Goal: Task Accomplishment & Management: Use online tool/utility

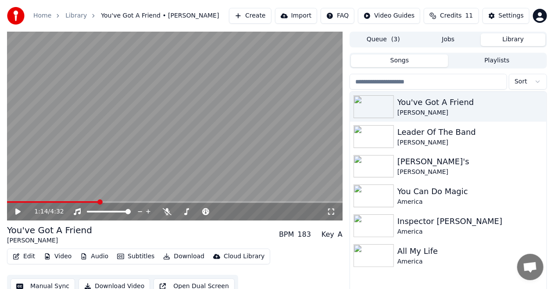
click at [260, 15] on button "Create" at bounding box center [250, 16] width 43 height 16
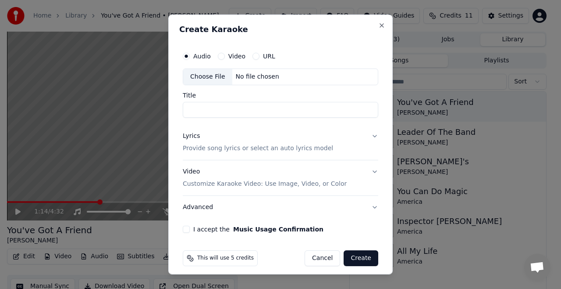
click at [203, 77] on div "Choose File" at bounding box center [207, 77] width 49 height 16
click at [274, 109] on input "**********" at bounding box center [281, 110] width 196 height 16
type input "**********"
click at [367, 133] on button "Lyrics Provide song lyrics or select an auto lyrics model" at bounding box center [281, 142] width 196 height 35
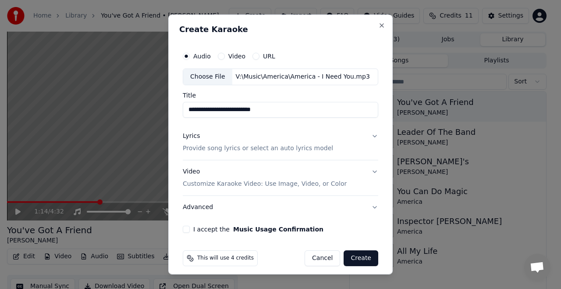
click at [310, 149] on p "Provide song lyrics or select an auto lyrics model" at bounding box center [258, 148] width 150 height 9
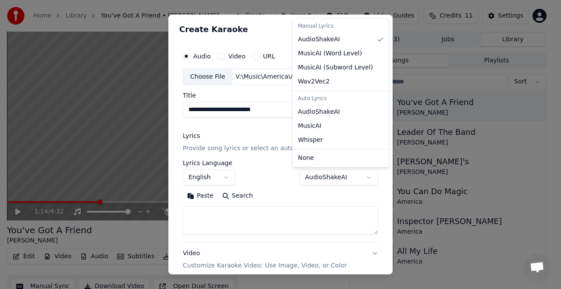
click at [363, 177] on body "**********" at bounding box center [277, 144] width 554 height 289
select select "**********"
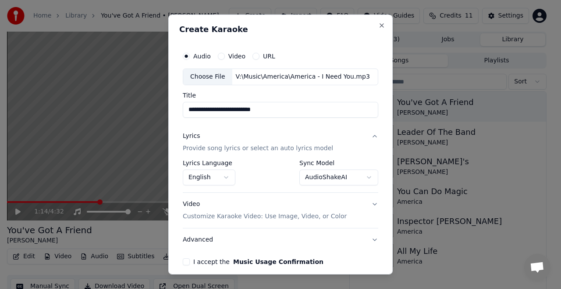
click at [316, 217] on p "Customize Karaoke Video: Use Image, Video, or Color" at bounding box center [265, 216] width 164 height 9
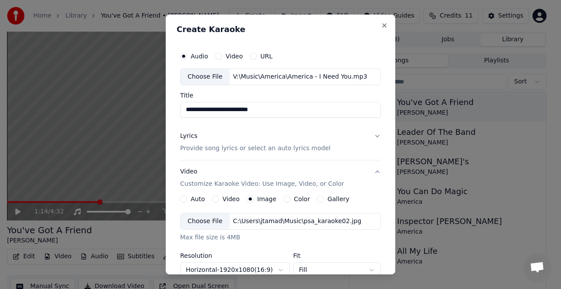
click at [346, 22] on div "**********" at bounding box center [281, 144] width 230 height 260
click at [201, 221] on div "Choose File" at bounding box center [205, 221] width 49 height 16
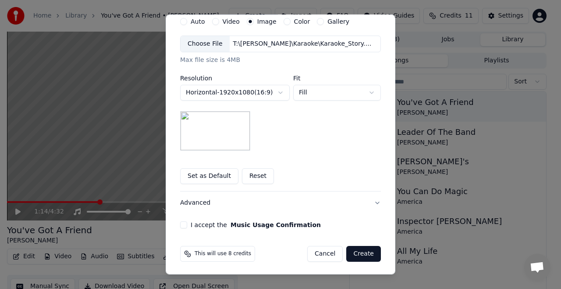
click at [197, 171] on button "Set as Default" at bounding box center [209, 176] width 58 height 16
click at [180, 224] on button "I accept the Music Usage Confirmation" at bounding box center [183, 224] width 7 height 7
click at [359, 252] on button "Create" at bounding box center [363, 254] width 35 height 16
click at [359, 252] on div "Cancel Create" at bounding box center [344, 254] width 74 height 16
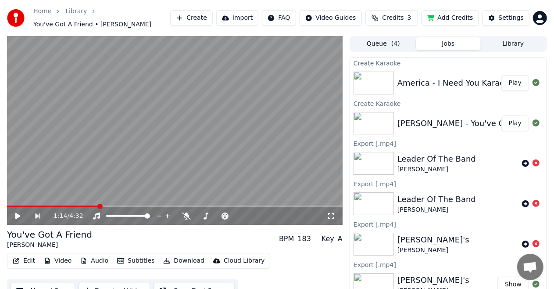
click at [507, 82] on button "Play" at bounding box center [515, 83] width 28 height 16
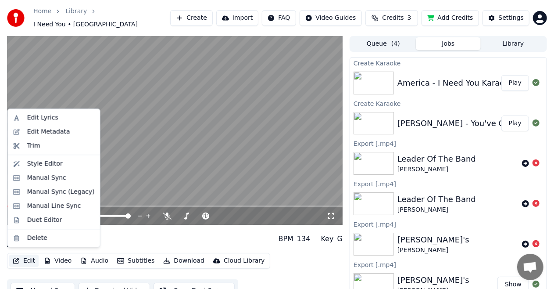
click at [26, 255] on button "Edit" at bounding box center [23, 260] width 29 height 12
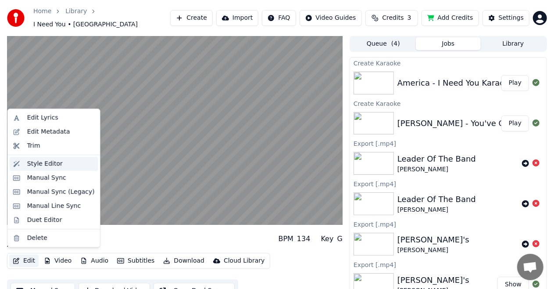
click at [39, 164] on div "Style Editor" at bounding box center [45, 163] width 36 height 9
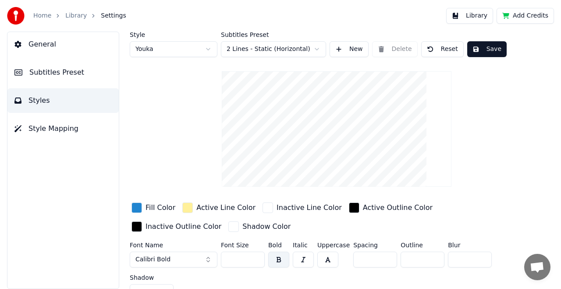
click at [46, 75] on span "Subtitles Preset" at bounding box center [56, 72] width 55 height 11
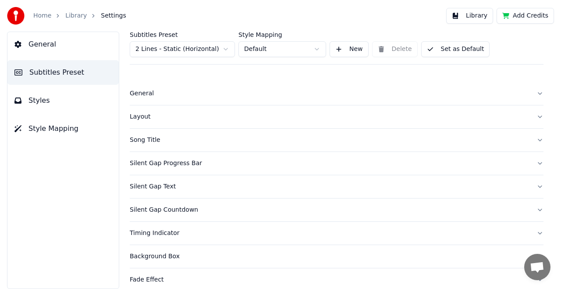
click at [136, 94] on div "General" at bounding box center [330, 93] width 400 height 9
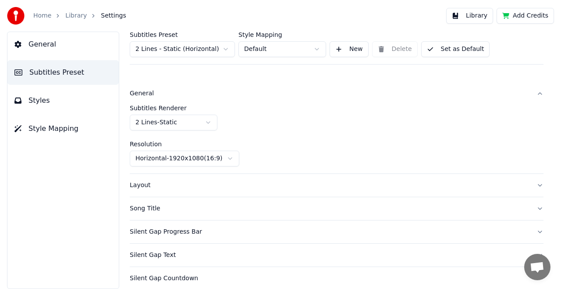
click at [136, 94] on div "General" at bounding box center [330, 93] width 400 height 9
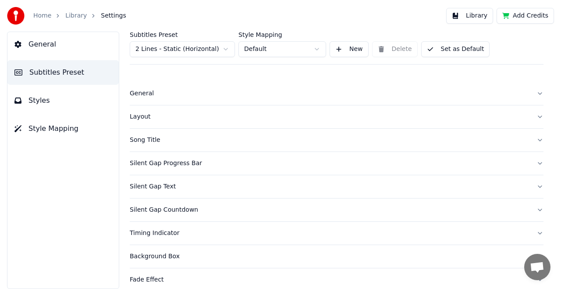
click at [141, 118] on div "Layout" at bounding box center [330, 116] width 400 height 9
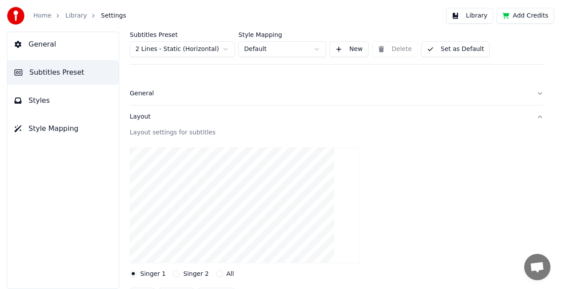
click at [142, 117] on div "Layout" at bounding box center [330, 116] width 400 height 9
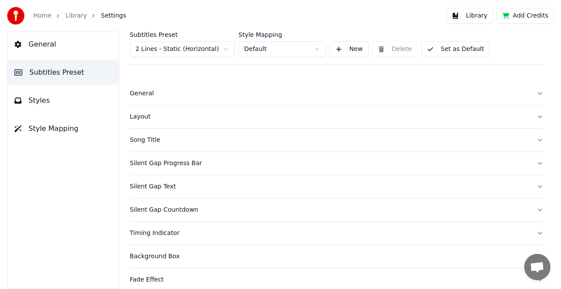
click at [152, 140] on div "Song Title" at bounding box center [330, 139] width 400 height 9
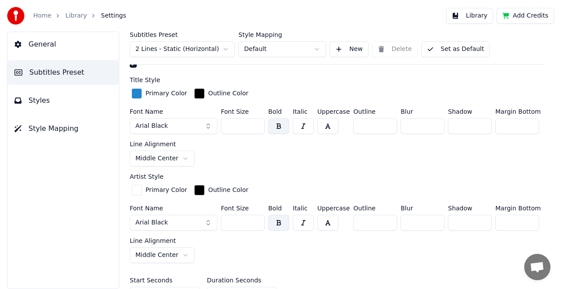
scroll to position [263, 0]
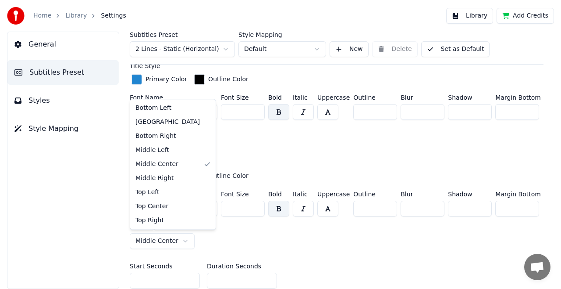
click at [178, 239] on html "Home Library Settings Library Add Credits General Subtitles Preset Styles Style…" at bounding box center [280, 144] width 561 height 289
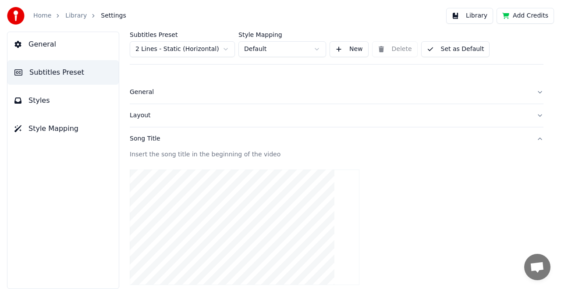
scroll to position [0, 0]
click at [446, 48] on button "Set as Default" at bounding box center [455, 49] width 69 height 16
click at [75, 16] on link "Library" at bounding box center [75, 15] width 21 height 9
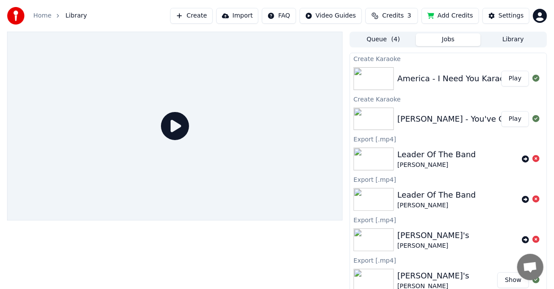
click at [509, 76] on button "Play" at bounding box center [515, 79] width 28 height 16
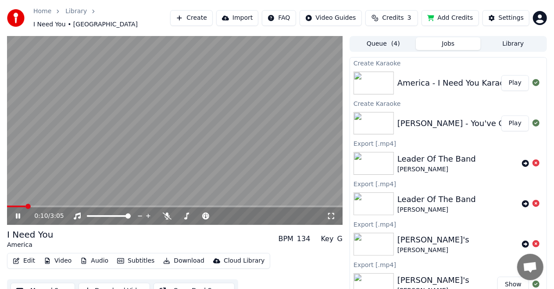
click at [19, 213] on icon at bounding box center [18, 215] width 4 height 5
click at [23, 255] on button "Edit" at bounding box center [23, 260] width 29 height 12
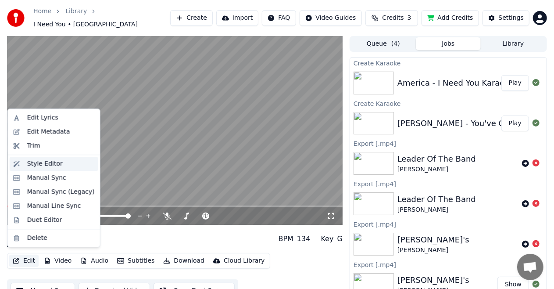
click at [43, 164] on div "Style Editor" at bounding box center [45, 163] width 36 height 9
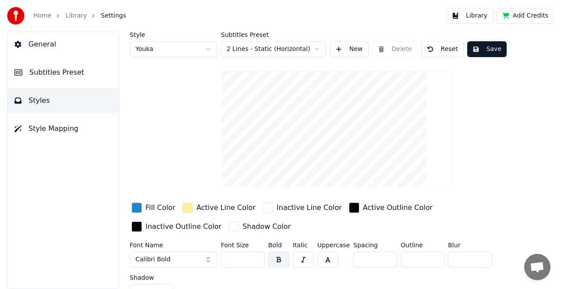
click at [39, 100] on span "Styles" at bounding box center [38, 100] width 21 height 11
click at [32, 44] on span "General" at bounding box center [42, 44] width 28 height 11
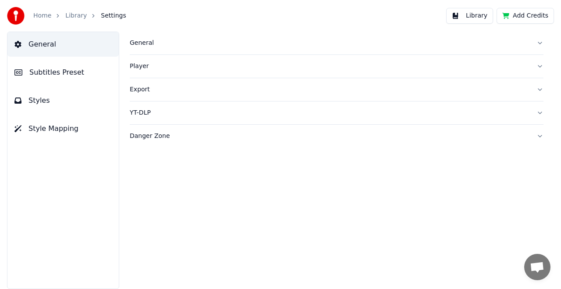
click at [141, 44] on div "General" at bounding box center [330, 43] width 400 height 9
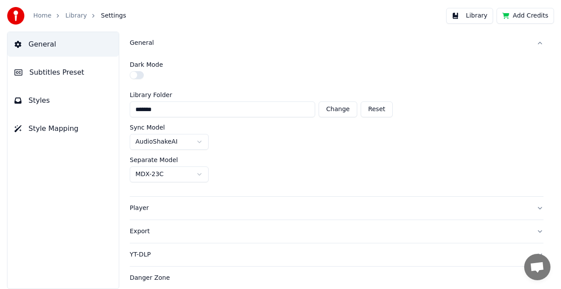
click at [540, 43] on button "General" at bounding box center [337, 43] width 414 height 23
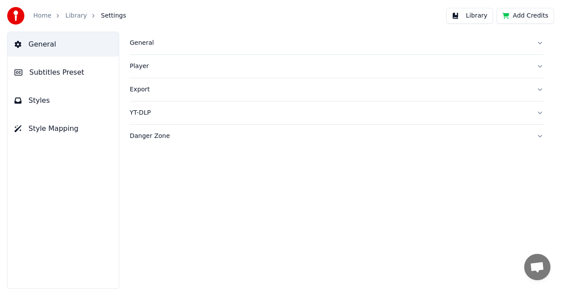
click at [35, 100] on span "Styles" at bounding box center [38, 100] width 21 height 11
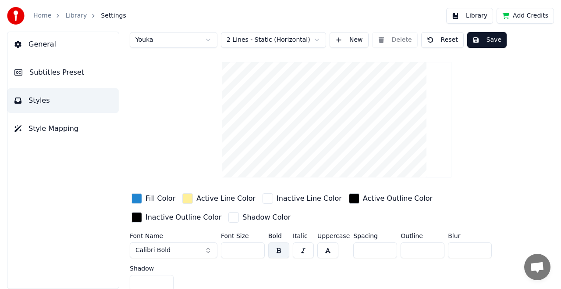
scroll to position [11, 0]
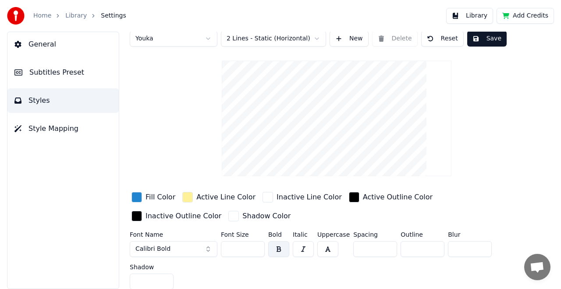
click at [35, 75] on span "Subtitles Preset" at bounding box center [56, 72] width 55 height 11
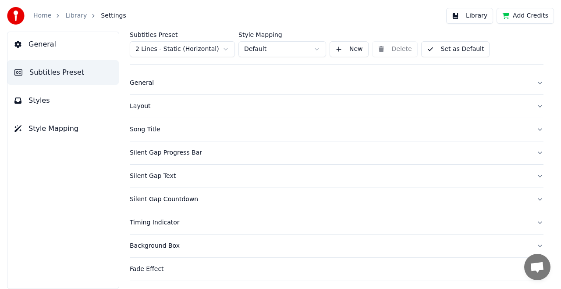
click at [144, 128] on div "Song Title" at bounding box center [330, 129] width 400 height 9
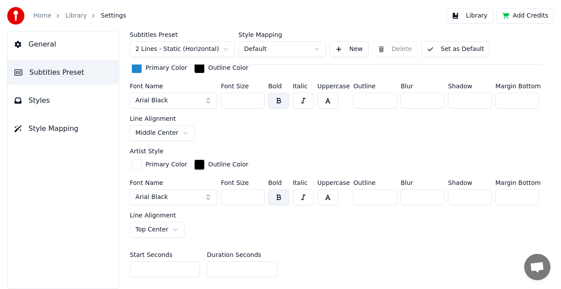
scroll to position [274, 0]
click at [181, 130] on html "Home Library Settings Library Add Credits General Subtitles Preset Styles Style…" at bounding box center [280, 144] width 561 height 289
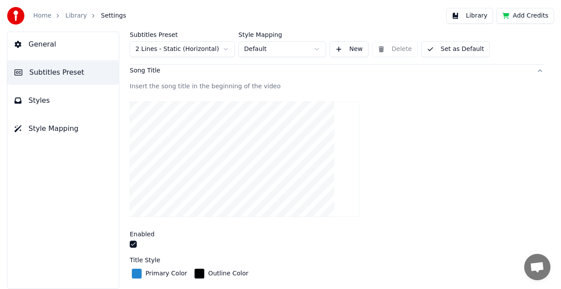
scroll to position [54, 0]
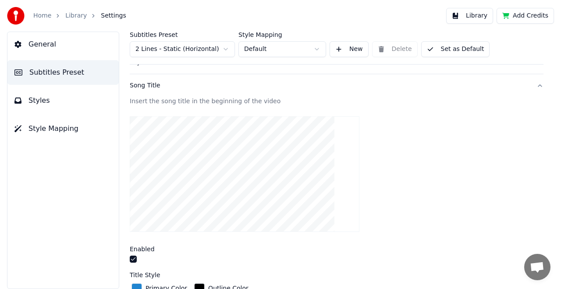
click at [230, 143] on video at bounding box center [245, 173] width 230 height 115
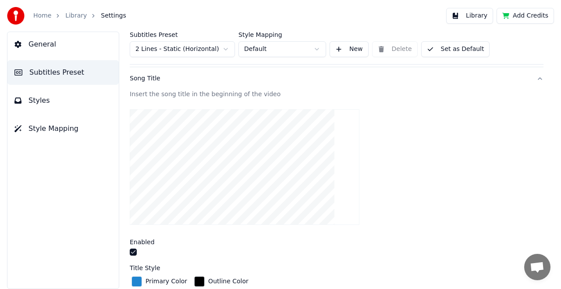
scroll to position [11, 0]
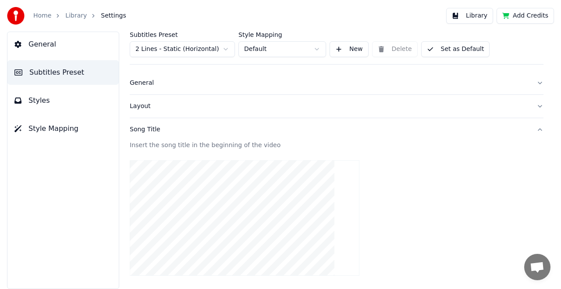
click at [449, 47] on button "Set as Default" at bounding box center [455, 49] width 69 height 16
click at [449, 47] on button "Done" at bounding box center [442, 49] width 42 height 16
click at [534, 130] on button "Song Title" at bounding box center [337, 129] width 414 height 23
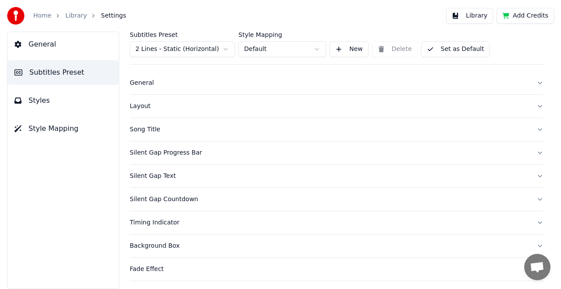
click at [37, 103] on span "Styles" at bounding box center [38, 100] width 21 height 11
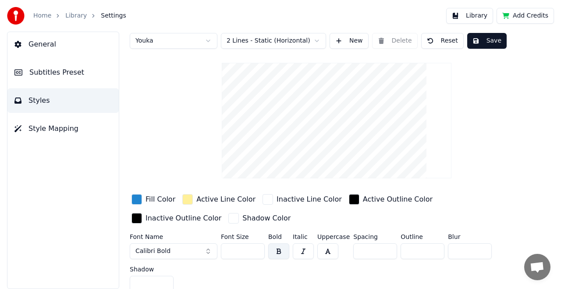
scroll to position [13, 0]
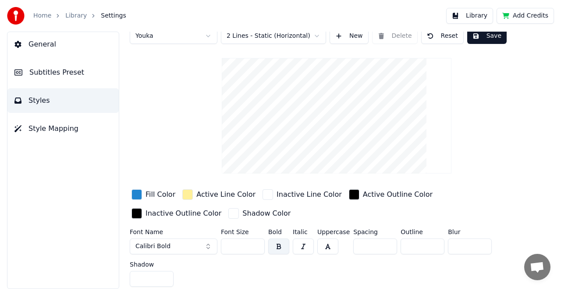
click at [41, 47] on span "General" at bounding box center [42, 44] width 28 height 11
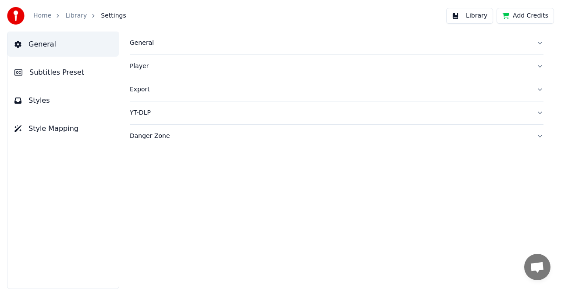
click at [143, 44] on div "General" at bounding box center [330, 43] width 400 height 9
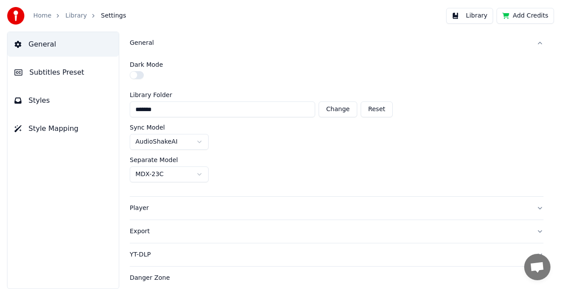
click at [141, 41] on div "General" at bounding box center [330, 43] width 400 height 9
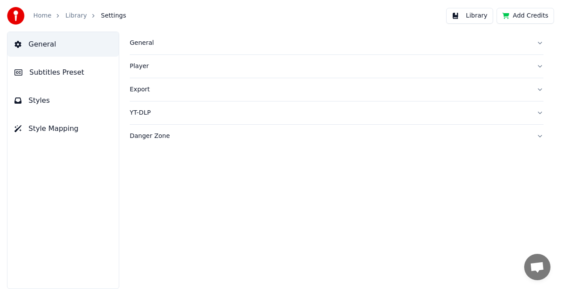
click at [57, 71] on span "Subtitles Preset" at bounding box center [56, 72] width 55 height 11
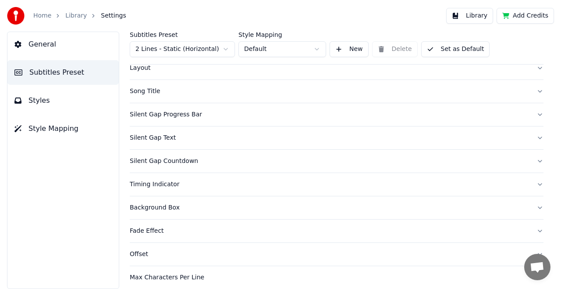
scroll to position [100, 0]
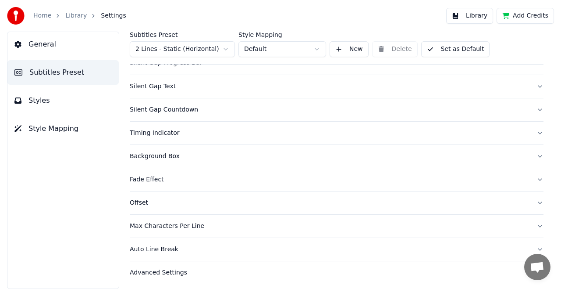
click at [533, 178] on button "Fade Effect" at bounding box center [337, 179] width 414 height 23
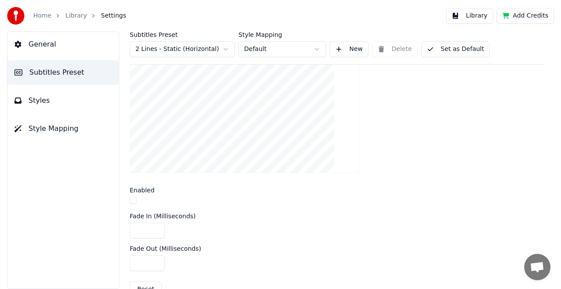
scroll to position [234, 0]
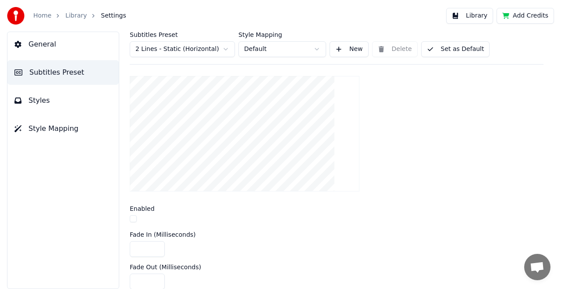
click at [134, 217] on button "button" at bounding box center [133, 218] width 7 height 7
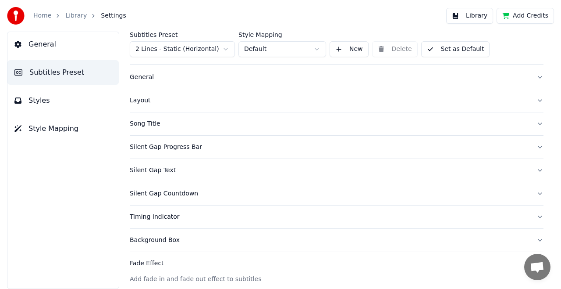
scroll to position [15, 0]
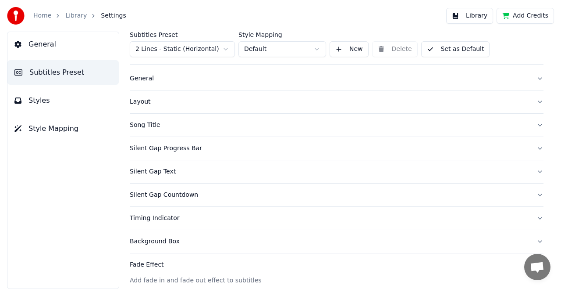
click at [146, 125] on div "Song Title" at bounding box center [330, 125] width 400 height 9
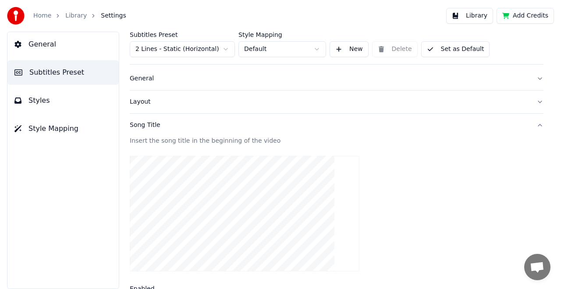
click at [144, 101] on div "Layout" at bounding box center [330, 101] width 400 height 9
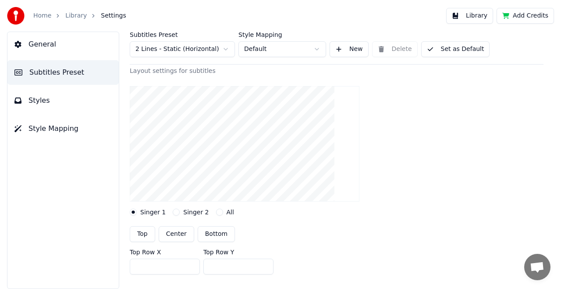
scroll to position [59, 0]
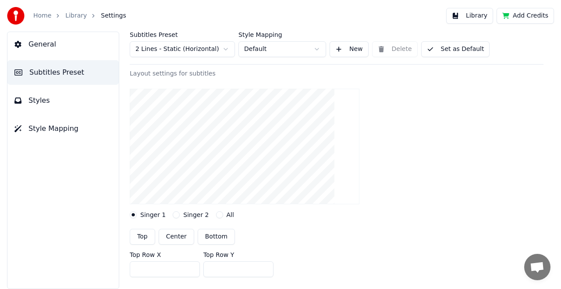
click at [212, 236] on button "Bottom" at bounding box center [216, 236] width 37 height 16
type input "***"
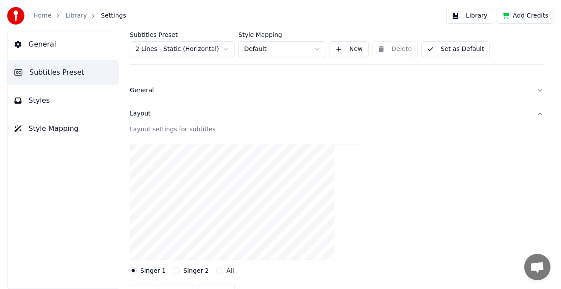
scroll to position [0, 0]
click at [452, 48] on button "Set as Default" at bounding box center [455, 49] width 69 height 16
click at [75, 16] on link "Library" at bounding box center [75, 15] width 21 height 9
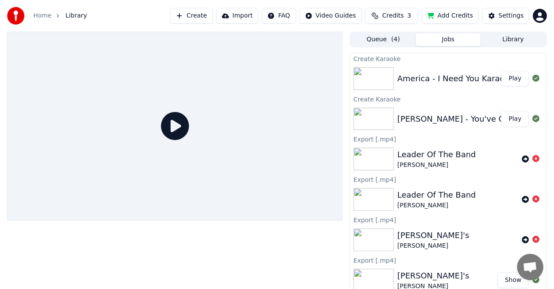
click at [509, 78] on button "Play" at bounding box center [515, 79] width 28 height 16
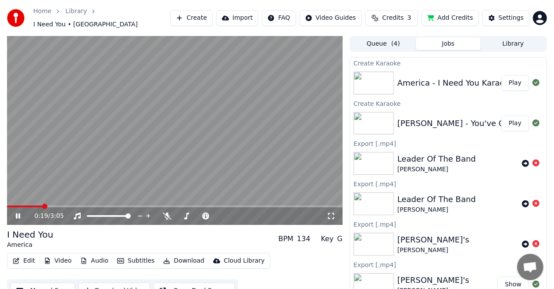
click at [25, 256] on button "Edit" at bounding box center [23, 260] width 29 height 12
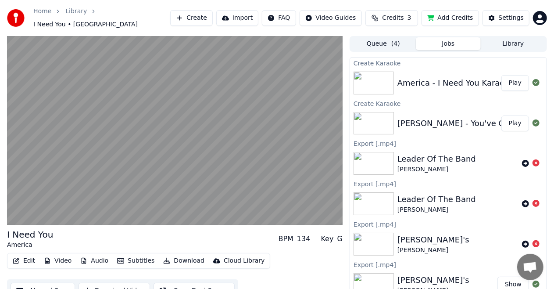
click at [25, 256] on button "Edit" at bounding box center [23, 260] width 29 height 12
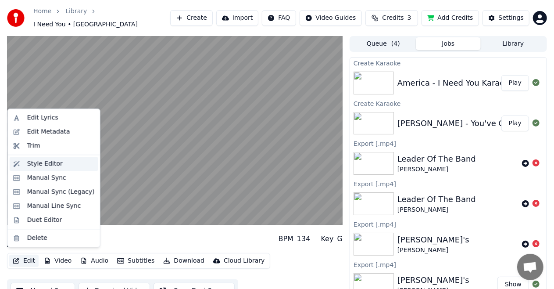
click at [49, 164] on div "Style Editor" at bounding box center [45, 163] width 36 height 9
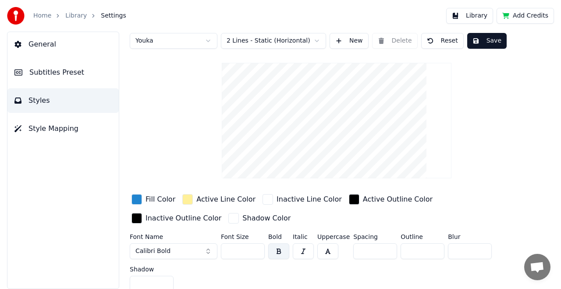
scroll to position [13, 0]
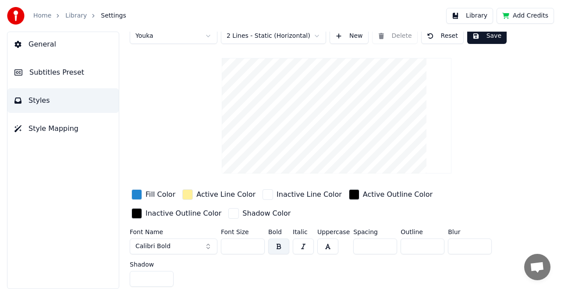
click at [55, 75] on span "Subtitles Preset" at bounding box center [56, 72] width 55 height 11
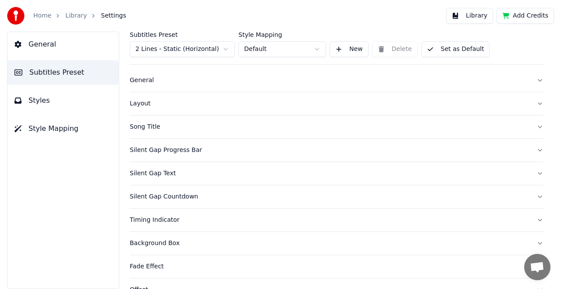
click at [532, 128] on button "Song Title" at bounding box center [337, 126] width 414 height 23
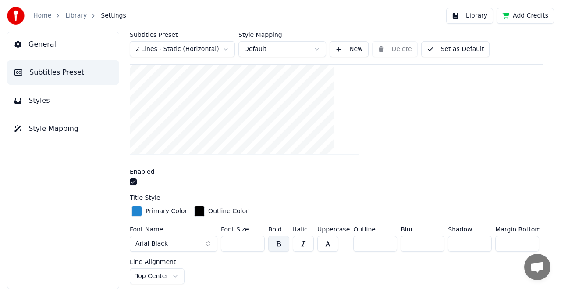
scroll to position [88, 0]
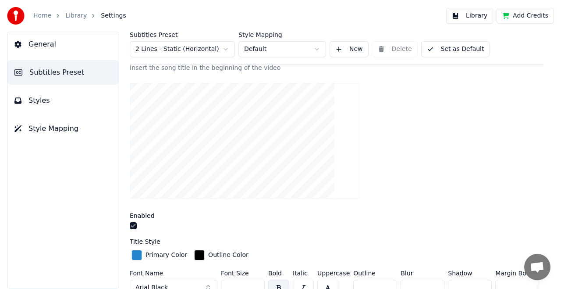
click at [133, 225] on button "button" at bounding box center [133, 225] width 7 height 7
click at [133, 226] on button "button" at bounding box center [133, 225] width 7 height 7
click at [450, 48] on button "Set as Default" at bounding box center [455, 49] width 69 height 16
click at [318, 50] on html "Home Library Settings Library Add Credits General Subtitles Preset Styles Style…" at bounding box center [280, 144] width 561 height 289
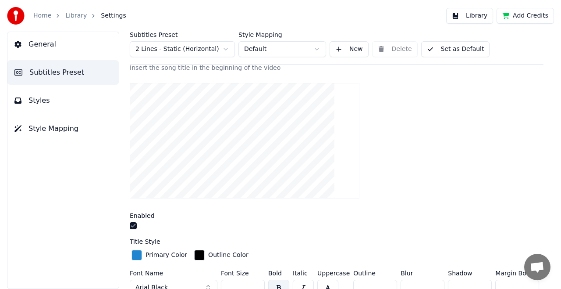
click at [318, 50] on html "Home Library Settings Library Add Credits General Subtitles Preset Styles Style…" at bounding box center [280, 144] width 561 height 289
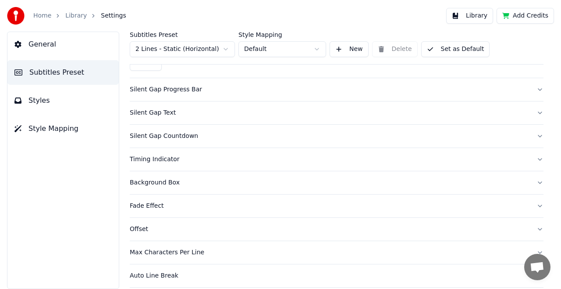
scroll to position [571, 0]
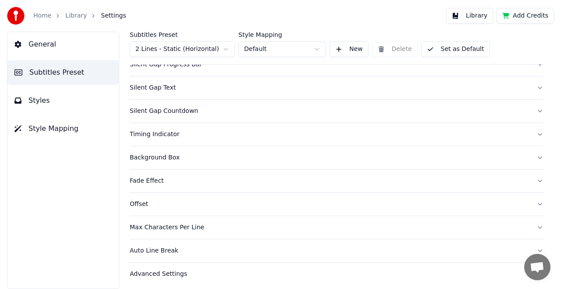
click at [348, 203] on div "Offset" at bounding box center [330, 203] width 400 height 9
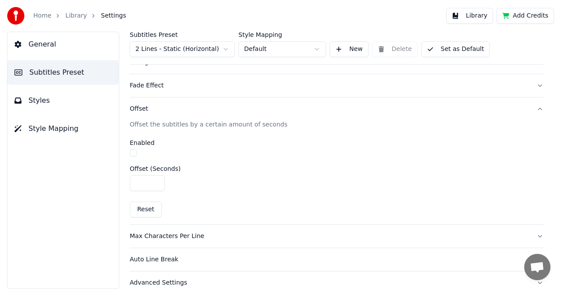
scroll to position [203, 0]
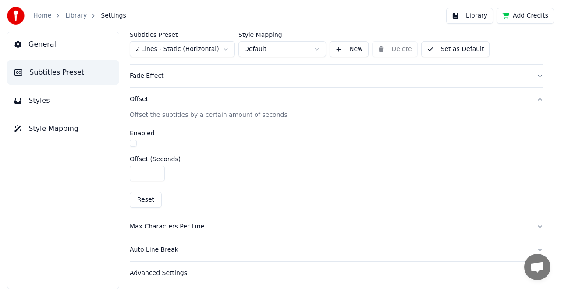
type input "****"
click at [156, 173] on input "****" at bounding box center [147, 173] width 35 height 16
click at [134, 143] on button "button" at bounding box center [133, 142] width 7 height 7
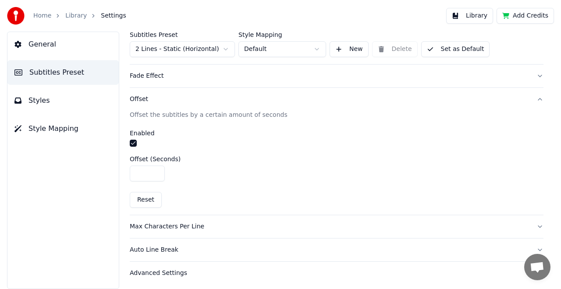
click at [450, 51] on button "Set as Default" at bounding box center [455, 49] width 69 height 16
click at [33, 102] on span "Styles" at bounding box center [38, 100] width 21 height 11
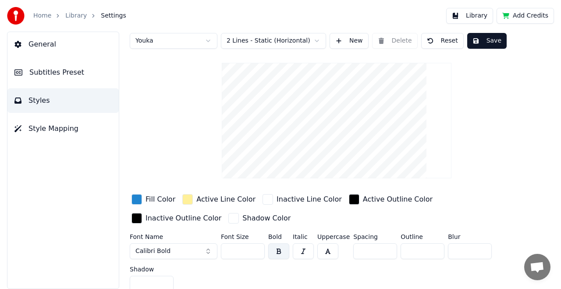
scroll to position [13, 0]
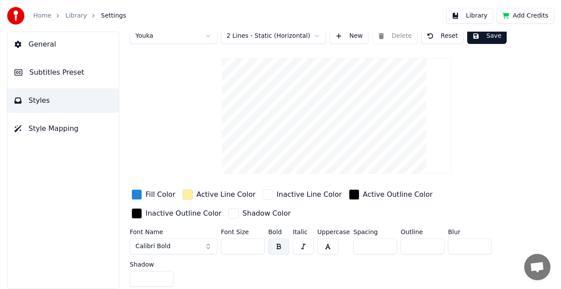
click at [44, 126] on span "Style Mapping" at bounding box center [53, 128] width 50 height 11
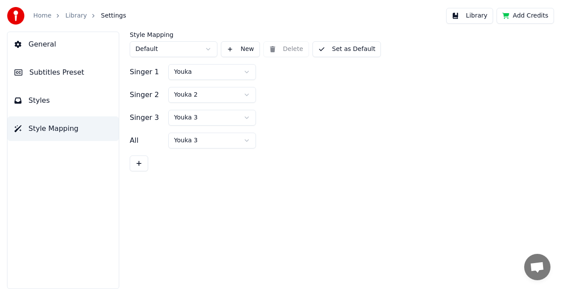
scroll to position [0, 0]
click at [39, 102] on span "Styles" at bounding box center [38, 100] width 21 height 11
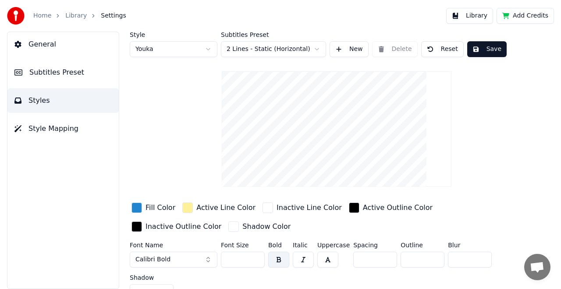
click at [43, 76] on span "Subtitles Preset" at bounding box center [56, 72] width 55 height 11
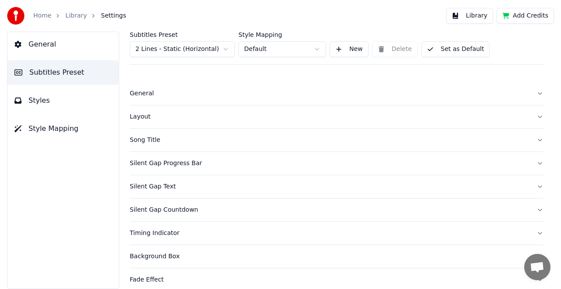
click at [151, 234] on div "Timing Indicator" at bounding box center [330, 232] width 400 height 9
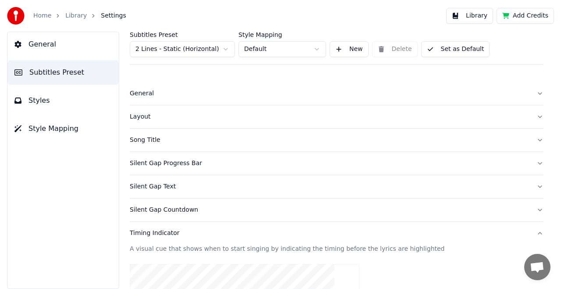
click at [143, 118] on div "Layout" at bounding box center [330, 116] width 400 height 9
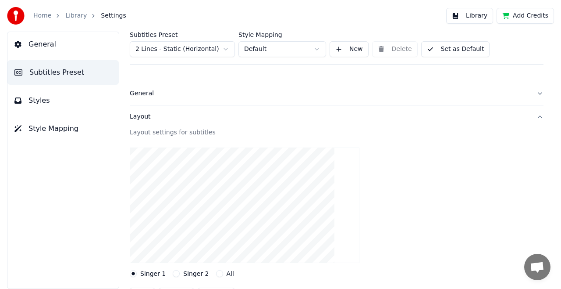
click at [143, 96] on div "General" at bounding box center [330, 93] width 400 height 9
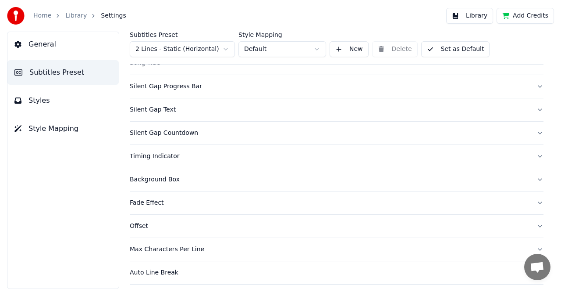
scroll to position [168, 0]
click at [142, 272] on div "Advanced Settings" at bounding box center [330, 272] width 400 height 9
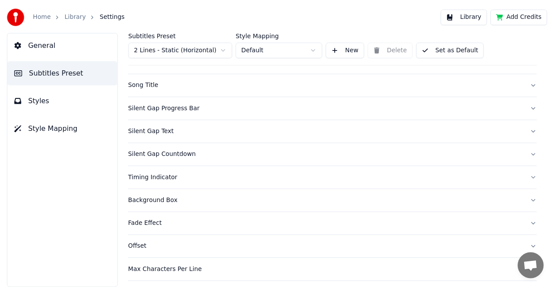
scroll to position [49, 0]
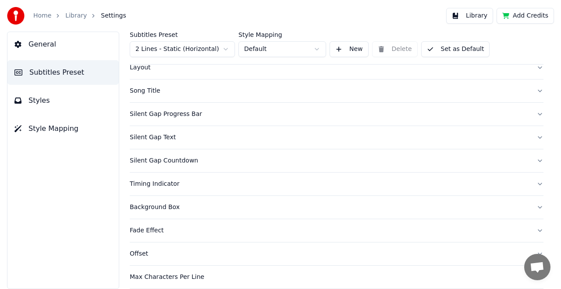
click at [73, 15] on link "Library" at bounding box center [75, 15] width 21 height 9
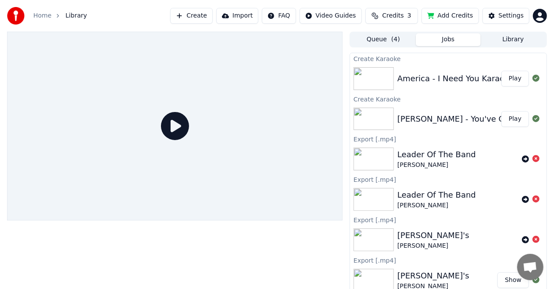
click at [508, 79] on button "Play" at bounding box center [515, 79] width 28 height 16
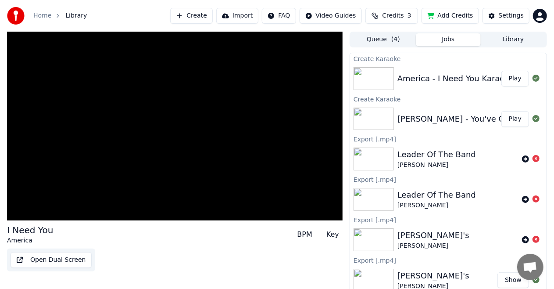
click at [508, 79] on button "Play" at bounding box center [515, 79] width 28 height 16
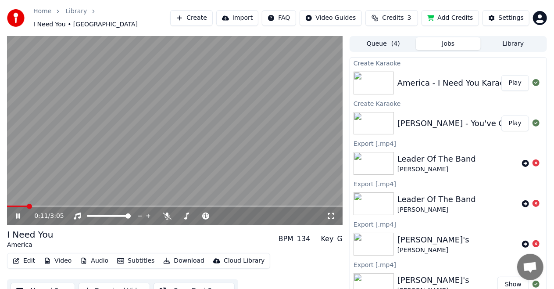
click at [28, 203] on span at bounding box center [29, 205] width 5 height 5
click at [0, 208] on div "0:12 / 3:05 I Need You America BPM 134 Key G Edit Video Audio Subtitles Downloa…" at bounding box center [277, 169] width 554 height 266
click at [32, 203] on span at bounding box center [33, 205] width 5 height 5
drag, startPoint x: 8, startPoint y: 204, endPoint x: 41, endPoint y: 203, distance: 32.4
click at [10, 207] on div "0:14 / 3:05" at bounding box center [174, 216] width 335 height 18
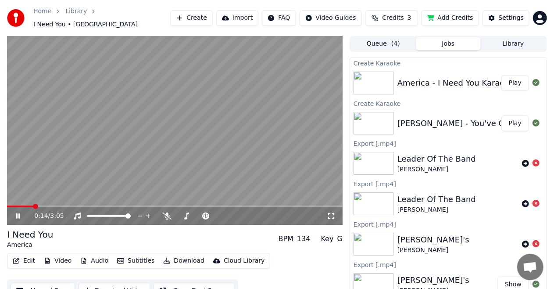
click at [8, 205] on span at bounding box center [20, 206] width 26 height 2
click at [8, 205] on span at bounding box center [8, 206] width 3 height 2
click at [8, 205] on span at bounding box center [8, 206] width 2 height 2
click at [18, 212] on icon at bounding box center [24, 215] width 20 height 7
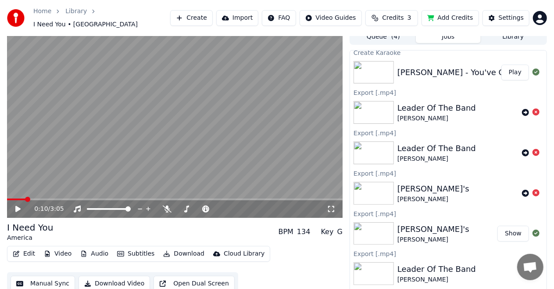
scroll to position [9, 0]
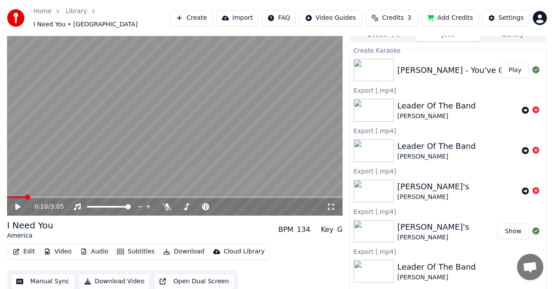
click at [108, 278] on button "Download Video" at bounding box center [113, 281] width 71 height 16
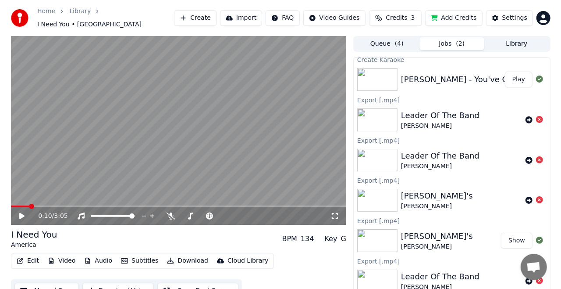
scroll to position [0, 0]
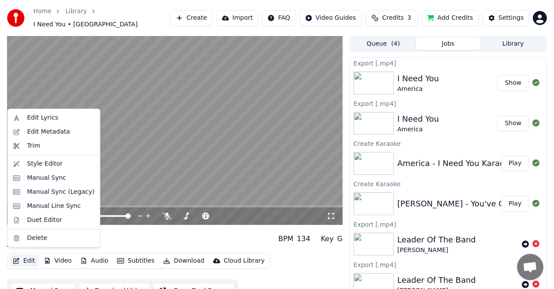
click at [24, 256] on button "Edit" at bounding box center [23, 260] width 29 height 12
click at [31, 132] on div "Edit Metadata" at bounding box center [48, 131] width 43 height 9
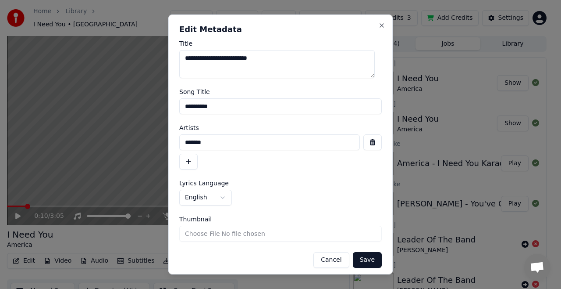
click at [232, 106] on input "**********" at bounding box center [280, 106] width 203 height 16
type input "**********"
click at [362, 259] on button "Save" at bounding box center [367, 260] width 29 height 16
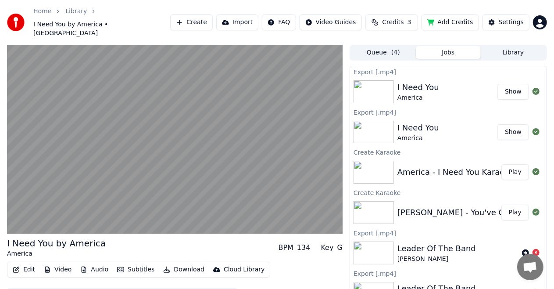
click at [26, 263] on button "Edit" at bounding box center [23, 269] width 29 height 12
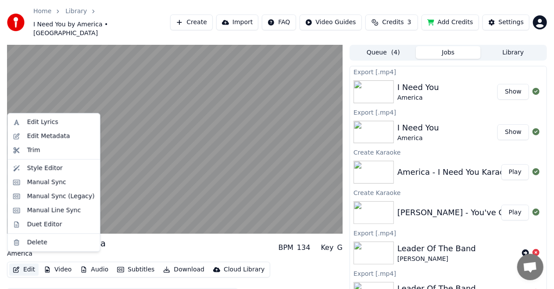
click at [26, 263] on button "Edit" at bounding box center [23, 269] width 29 height 12
click at [38, 168] on div "Style Editor" at bounding box center [45, 168] width 36 height 9
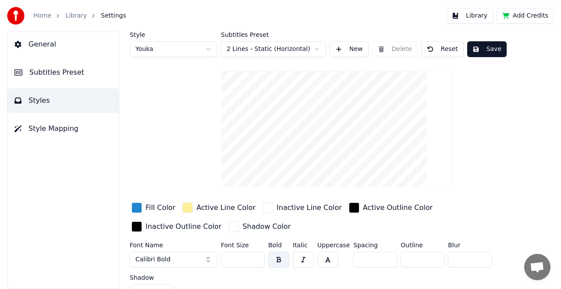
click at [44, 75] on span "Subtitles Preset" at bounding box center [56, 72] width 55 height 11
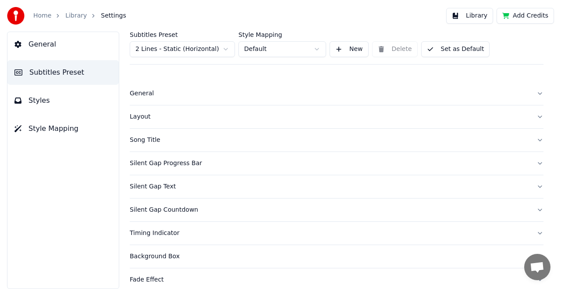
click at [145, 138] on div "Song Title" at bounding box center [330, 139] width 400 height 9
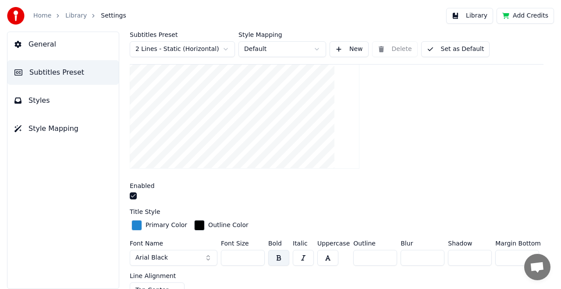
scroll to position [132, 0]
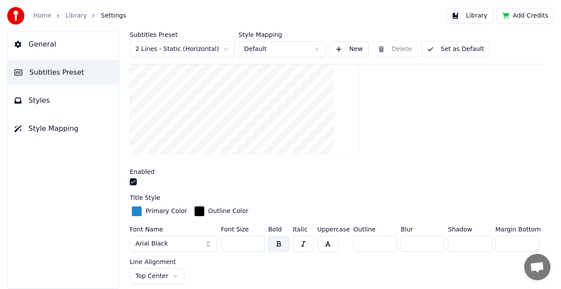
click at [135, 182] on button "button" at bounding box center [133, 181] width 7 height 7
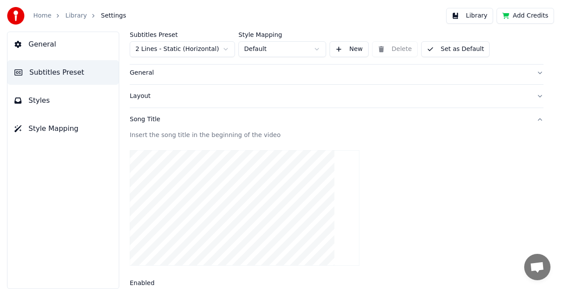
scroll to position [0, 0]
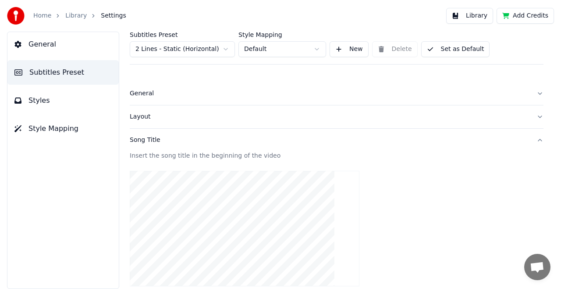
click at [446, 49] on button "Set as Default" at bounding box center [455, 49] width 69 height 16
click at [70, 14] on link "Library" at bounding box center [75, 15] width 21 height 9
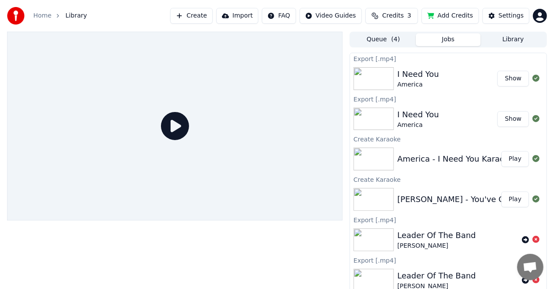
click at [507, 40] on button "Library" at bounding box center [513, 39] width 65 height 13
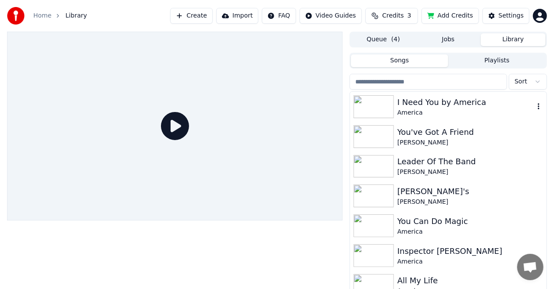
click at [491, 108] on div "America" at bounding box center [465, 112] width 137 height 9
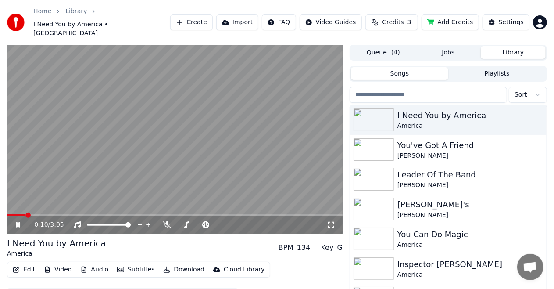
click at [20, 220] on div "0:10 / 3:05" at bounding box center [175, 224] width 328 height 9
click at [18, 222] on icon at bounding box center [18, 224] width 4 height 5
click at [25, 263] on button "Edit" at bounding box center [23, 269] width 29 height 12
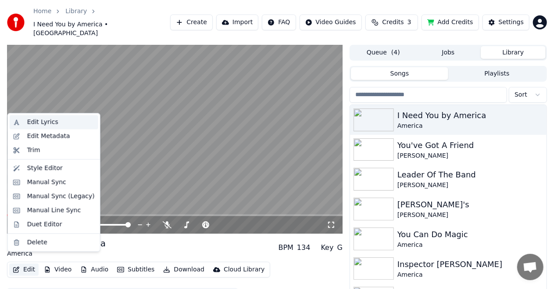
click at [38, 125] on div "Edit Lyrics" at bounding box center [42, 122] width 31 height 9
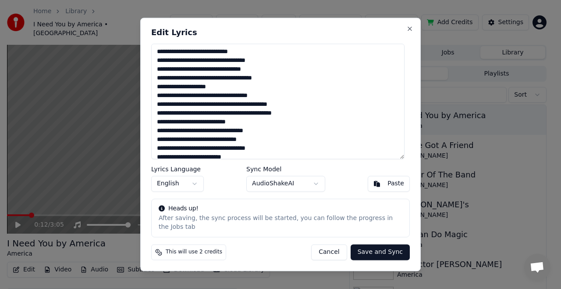
click at [330, 246] on button "Cancel" at bounding box center [329, 252] width 36 height 16
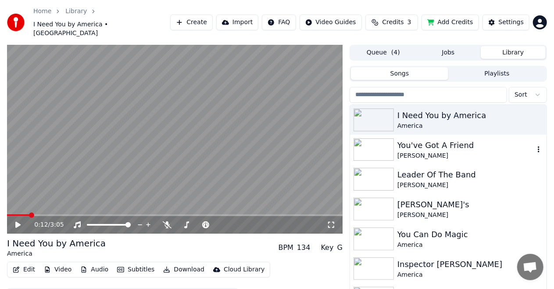
click at [488, 151] on div "[PERSON_NAME]" at bounding box center [465, 155] width 137 height 9
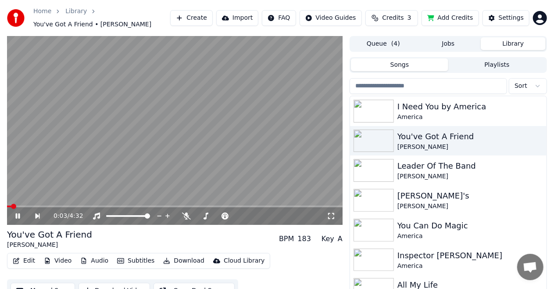
click at [23, 217] on icon at bounding box center [24, 215] width 20 height 7
click at [18, 214] on icon at bounding box center [18, 215] width 4 height 5
click at [28, 262] on button "Edit" at bounding box center [23, 260] width 29 height 12
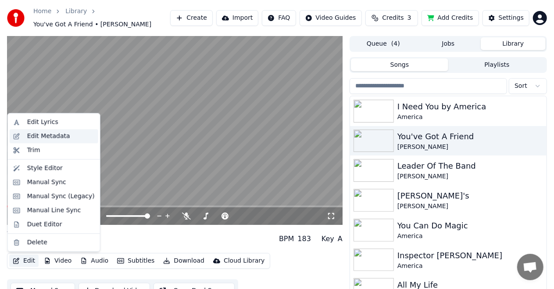
click at [49, 136] on div "Edit Metadata" at bounding box center [48, 136] width 43 height 9
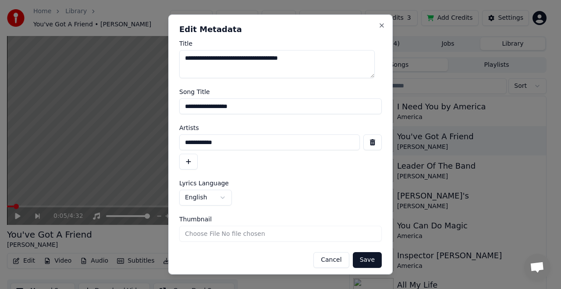
click at [225, 56] on textarea "**********" at bounding box center [277, 64] width 196 height 28
click at [280, 58] on textarea "**********" at bounding box center [277, 64] width 196 height 28
type textarea "**********"
click at [328, 260] on button "Cancel" at bounding box center [331, 260] width 36 height 16
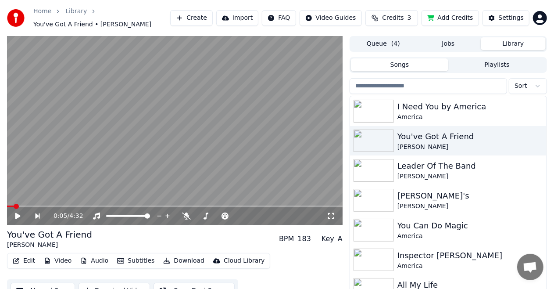
click at [22, 259] on button "Edit" at bounding box center [23, 260] width 29 height 12
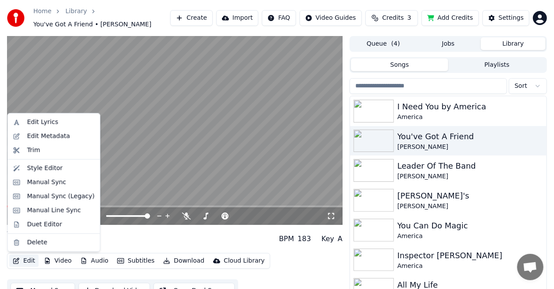
click at [22, 259] on button "Edit" at bounding box center [23, 260] width 29 height 12
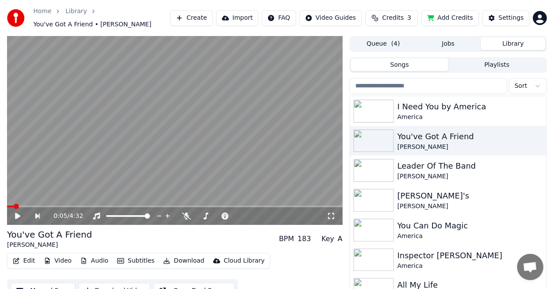
click at [22, 259] on button "Edit" at bounding box center [23, 260] width 29 height 12
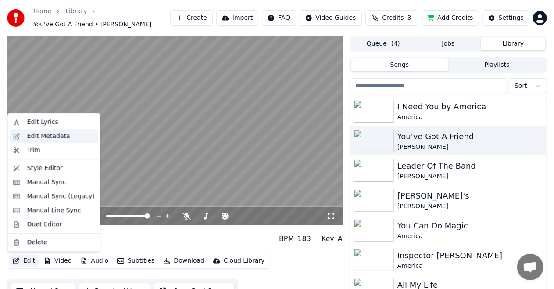
click at [46, 136] on div "Edit Metadata" at bounding box center [48, 136] width 43 height 9
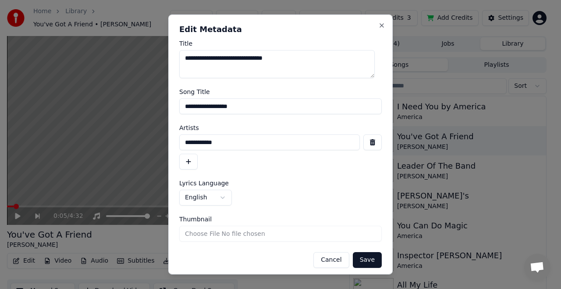
click at [253, 105] on input "**********" at bounding box center [280, 106] width 203 height 16
type input "**********"
click at [357, 260] on button "Save" at bounding box center [367, 260] width 29 height 16
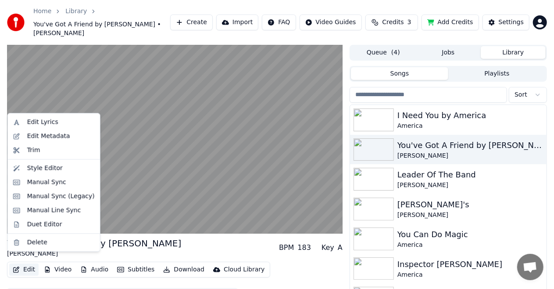
click at [28, 263] on button "Edit" at bounding box center [23, 269] width 29 height 12
click at [40, 169] on div "Style Editor" at bounding box center [45, 168] width 36 height 9
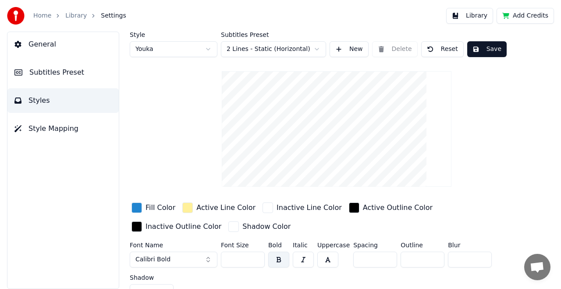
click at [50, 73] on span "Subtitles Preset" at bounding box center [56, 72] width 55 height 11
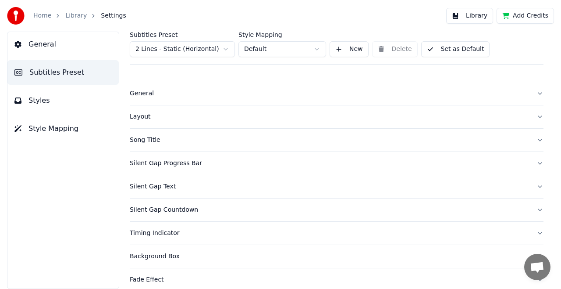
click at [533, 139] on button "Song Title" at bounding box center [337, 139] width 414 height 23
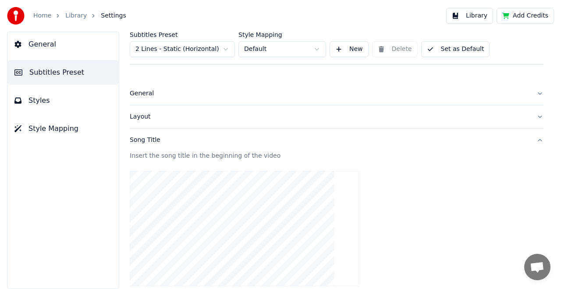
click at [531, 138] on button "Song Title" at bounding box center [337, 139] width 414 height 23
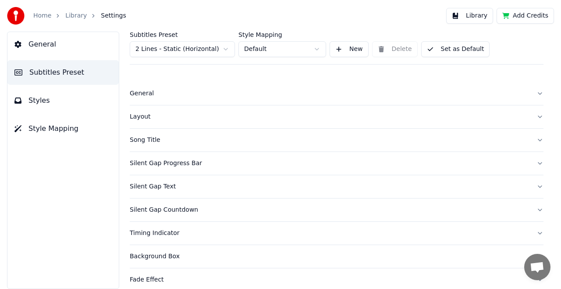
click at [70, 16] on link "Library" at bounding box center [75, 15] width 21 height 9
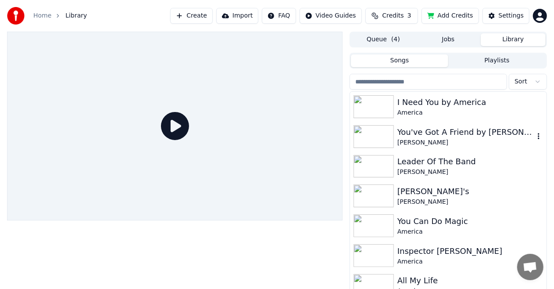
click at [517, 141] on div "[PERSON_NAME]" at bounding box center [465, 142] width 137 height 9
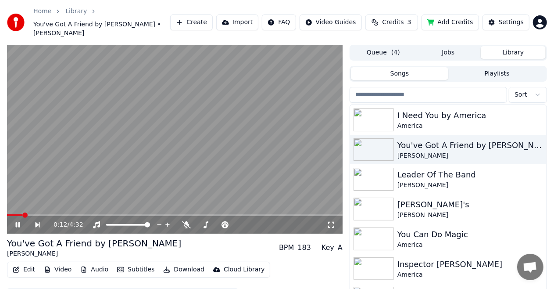
click at [18, 222] on icon at bounding box center [18, 224] width 4 height 5
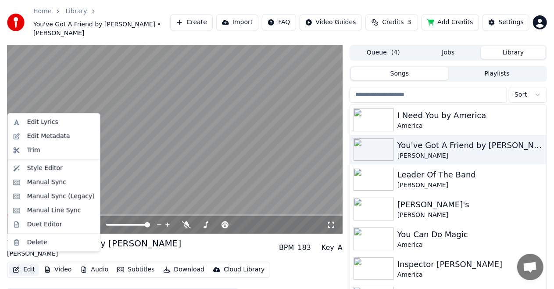
click at [24, 263] on button "Edit" at bounding box center [23, 269] width 29 height 12
click at [46, 169] on div "Style Editor" at bounding box center [45, 168] width 36 height 9
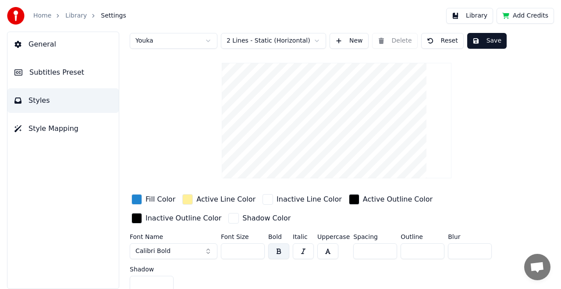
scroll to position [13, 0]
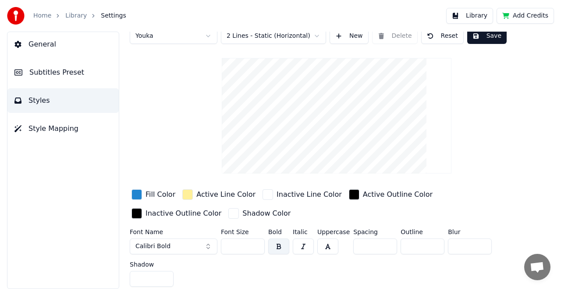
click at [61, 74] on span "Subtitles Preset" at bounding box center [56, 72] width 55 height 11
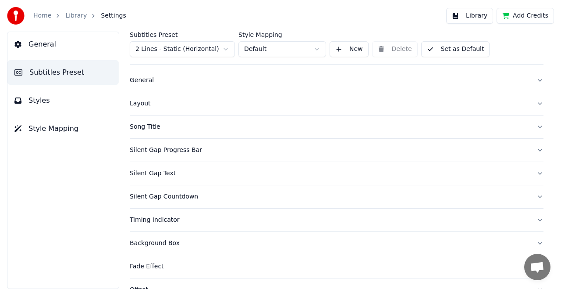
click at [533, 127] on button "Song Title" at bounding box center [337, 126] width 414 height 23
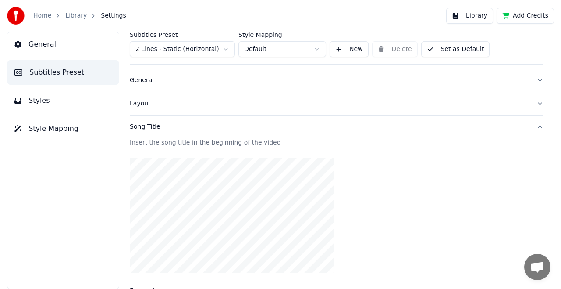
click at [532, 125] on button "Song Title" at bounding box center [337, 126] width 414 height 23
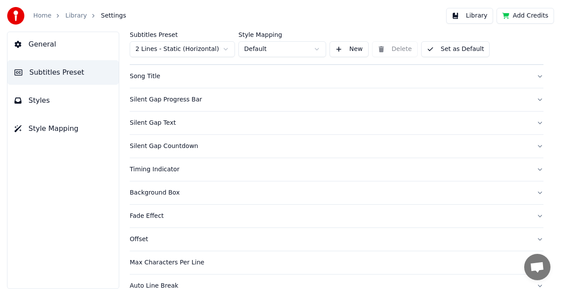
scroll to position [100, 0]
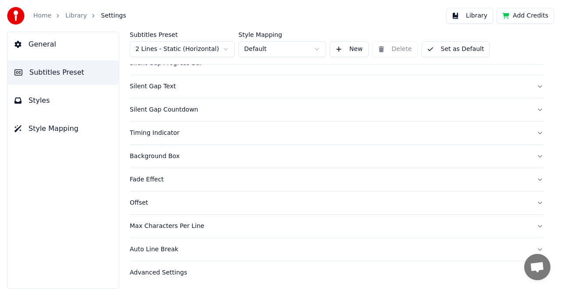
click at [531, 154] on button "Background Box" at bounding box center [337, 156] width 414 height 23
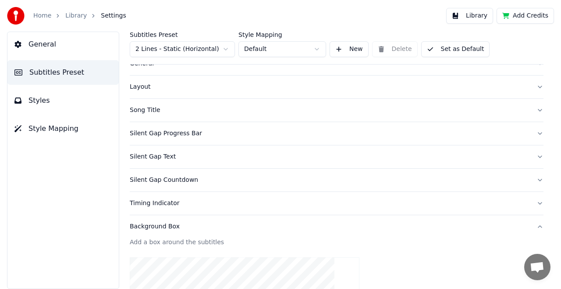
scroll to position [44, 0]
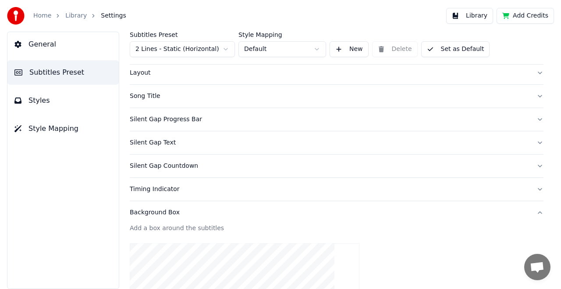
click at [532, 210] on button "Background Box" at bounding box center [337, 212] width 414 height 23
click at [34, 103] on span "Styles" at bounding box center [38, 100] width 21 height 11
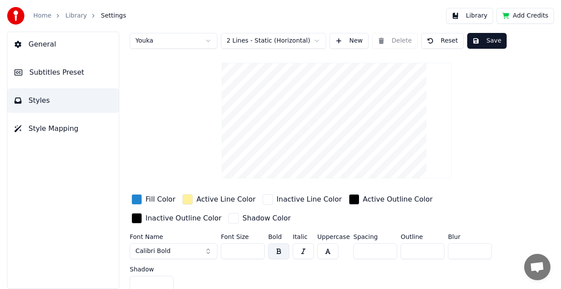
scroll to position [13, 0]
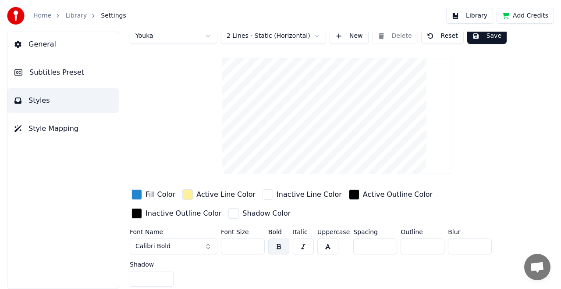
click at [45, 48] on span "General" at bounding box center [42, 44] width 28 height 11
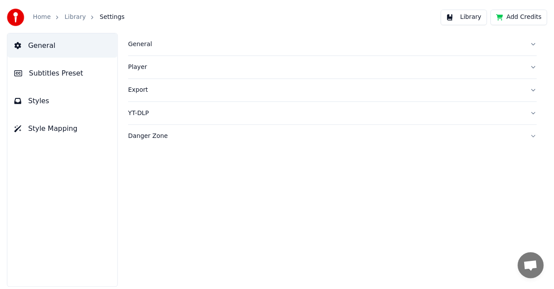
scroll to position [0, 0]
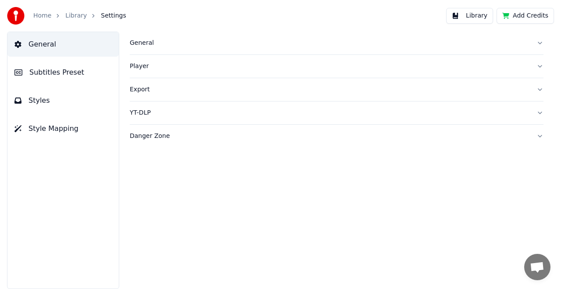
click at [135, 42] on div "General" at bounding box center [330, 43] width 400 height 9
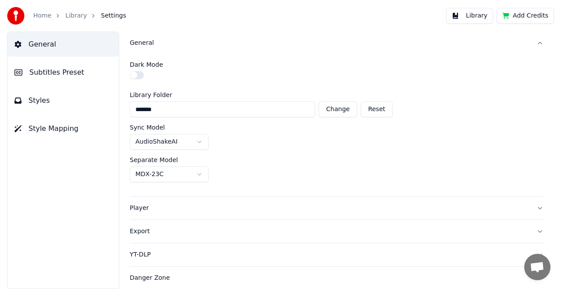
click at [135, 43] on div "General" at bounding box center [330, 43] width 400 height 9
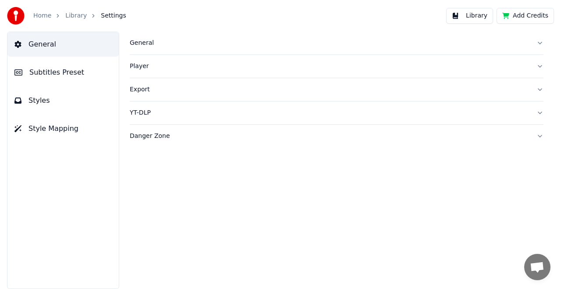
click at [54, 129] on span "Style Mapping" at bounding box center [53, 128] width 50 height 11
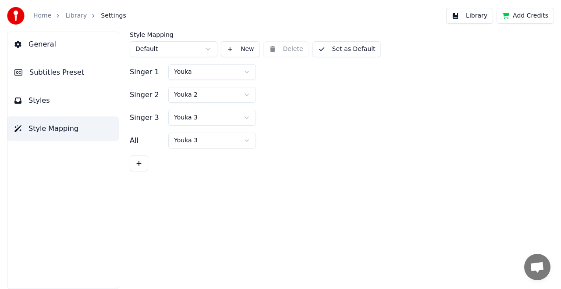
click at [40, 103] on span "Styles" at bounding box center [38, 100] width 21 height 11
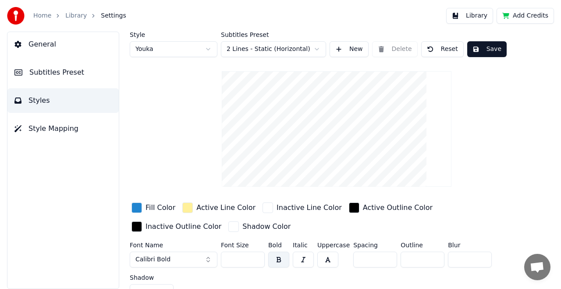
click at [41, 69] on span "Subtitles Preset" at bounding box center [56, 72] width 55 height 11
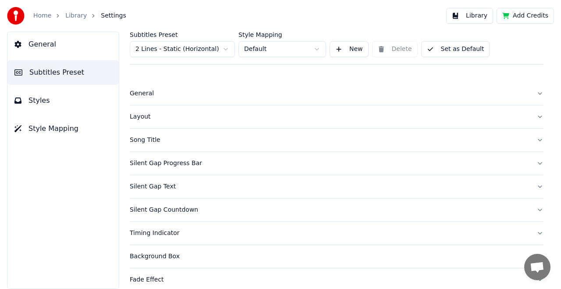
click at [75, 18] on link "Library" at bounding box center [75, 15] width 21 height 9
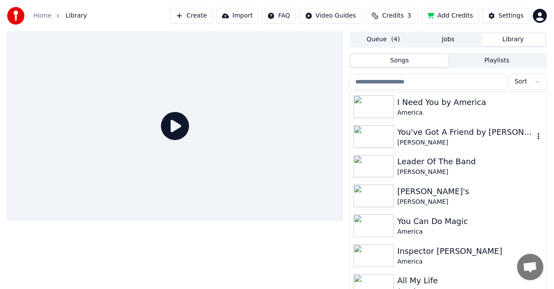
click at [486, 139] on div "[PERSON_NAME]" at bounding box center [465, 142] width 137 height 9
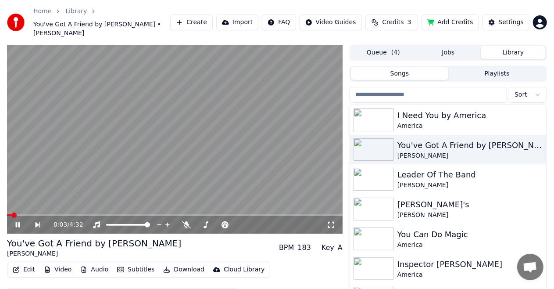
click at [18, 222] on icon at bounding box center [18, 224] width 4 height 5
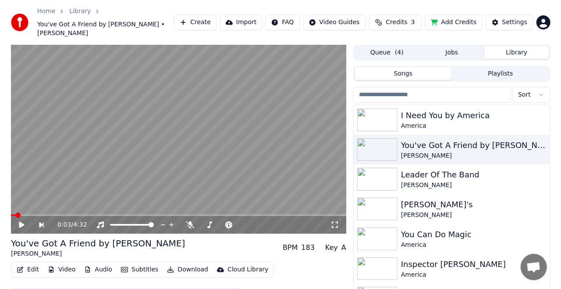
scroll to position [23, 0]
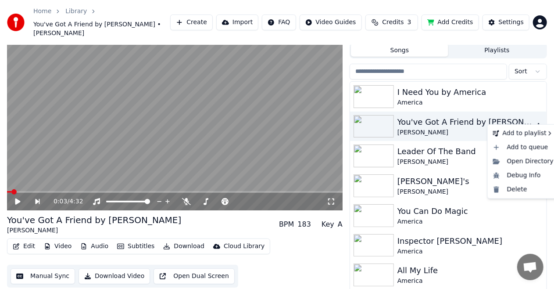
click at [539, 123] on icon "button" at bounding box center [539, 126] width 2 height 6
click at [523, 176] on div "Debug Info" at bounding box center [523, 175] width 68 height 14
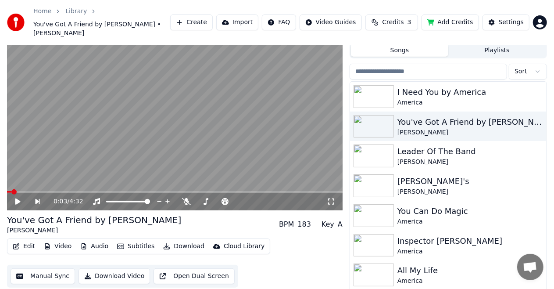
click at [26, 240] on button "Edit" at bounding box center [23, 246] width 29 height 12
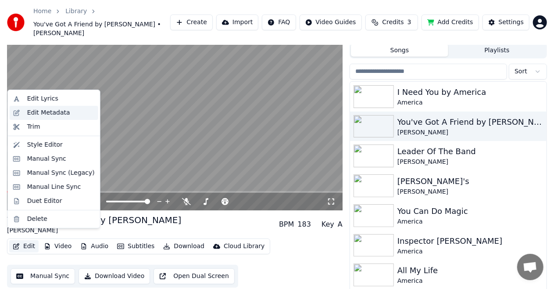
click at [54, 111] on div "Edit Metadata" at bounding box center [48, 112] width 43 height 9
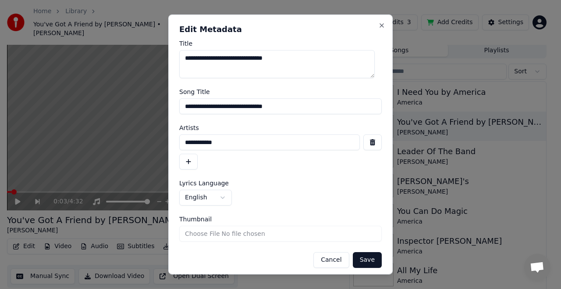
click at [304, 106] on input "**********" at bounding box center [280, 106] width 203 height 16
type input "**********"
click at [361, 261] on button "Save" at bounding box center [367, 260] width 29 height 16
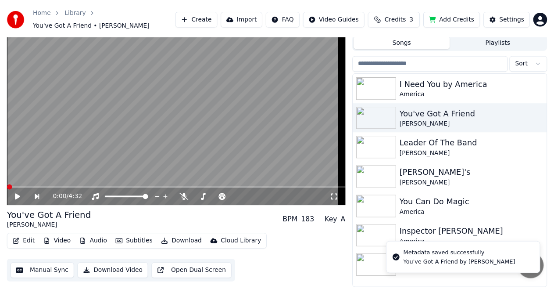
scroll to position [19, 0]
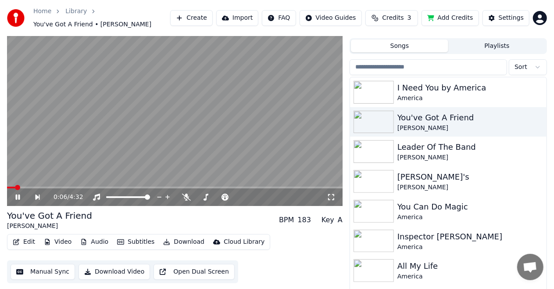
click at [16, 199] on icon at bounding box center [18, 196] width 4 height 5
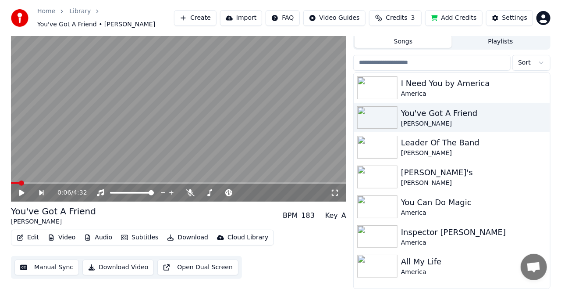
scroll to position [0, 0]
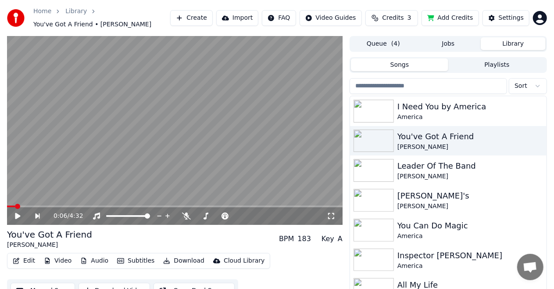
click at [153, 92] on video at bounding box center [174, 130] width 335 height 189
click at [19, 216] on icon at bounding box center [18, 215] width 4 height 5
click at [509, 16] on div "Settings" at bounding box center [511, 18] width 25 height 9
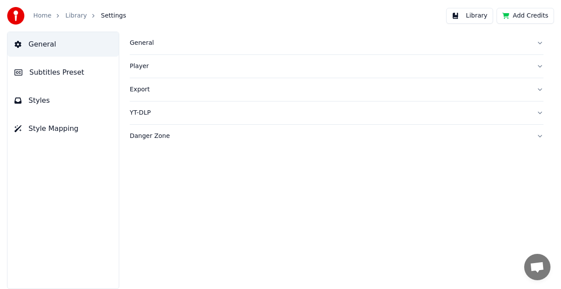
click at [41, 76] on span "Subtitles Preset" at bounding box center [56, 72] width 55 height 11
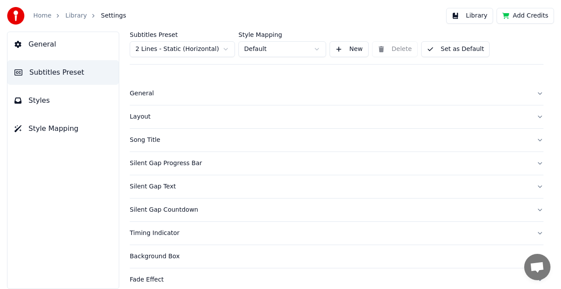
click at [532, 207] on button "Silent Gap Countdown" at bounding box center [337, 209] width 414 height 23
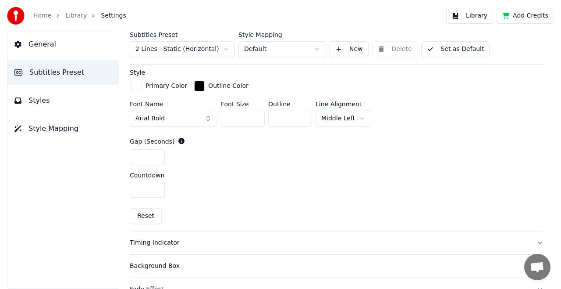
scroll to position [263, 0]
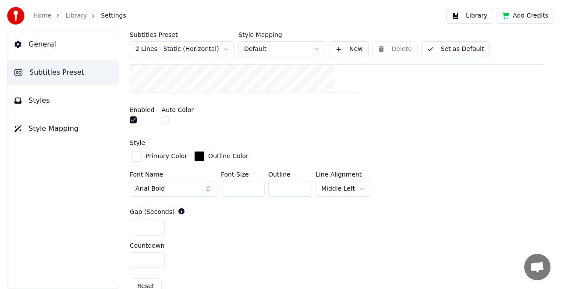
click at [361, 186] on html "Home Library Settings Library Add Credits General Subtitles Preset Styles Style…" at bounding box center [280, 144] width 561 height 289
click at [342, 112] on div "Enabled Auto Color" at bounding box center [337, 116] width 414 height 33
click at [453, 48] on button "Set as Default" at bounding box center [455, 49] width 69 height 16
click at [480, 16] on button "Library" at bounding box center [469, 16] width 47 height 16
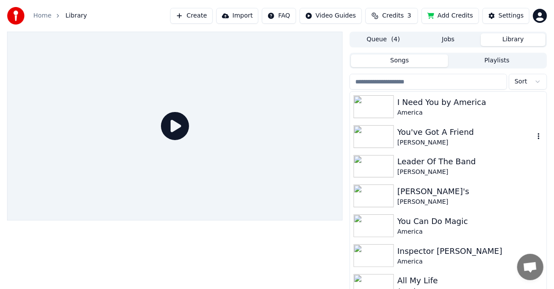
click at [468, 130] on div "You've Got A Friend" at bounding box center [465, 132] width 137 height 12
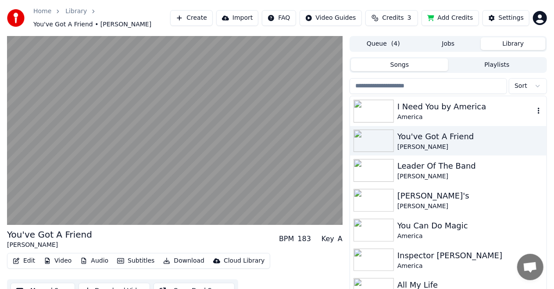
click at [486, 110] on div "I Need You by America" at bounding box center [465, 106] width 137 height 12
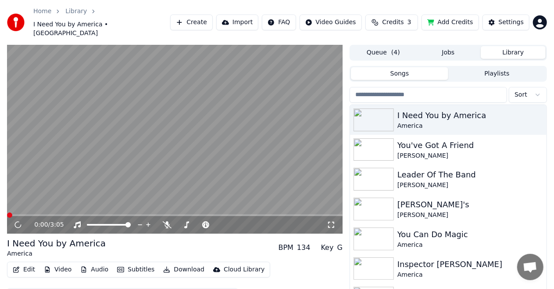
click at [29, 263] on button "Edit" at bounding box center [23, 269] width 29 height 12
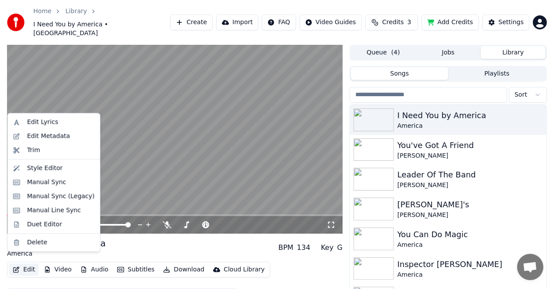
click at [28, 263] on button "Edit" at bounding box center [23, 269] width 29 height 12
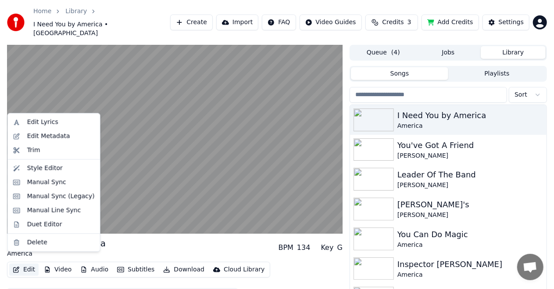
click at [27, 263] on button "Edit" at bounding box center [23, 269] width 29 height 12
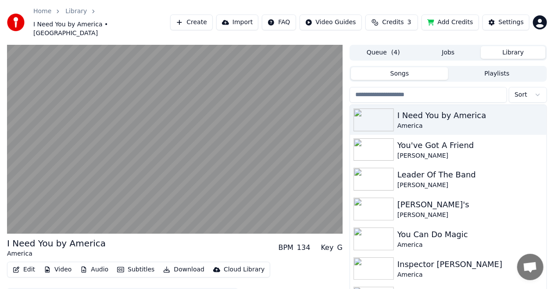
click at [27, 263] on button "Edit" at bounding box center [23, 269] width 29 height 12
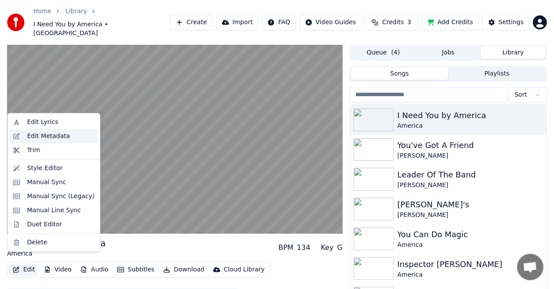
click at [40, 137] on div "Edit Metadata" at bounding box center [48, 136] width 43 height 9
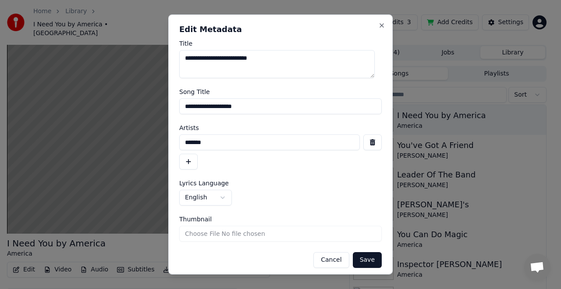
click at [260, 106] on input "**********" at bounding box center [280, 106] width 203 height 16
click at [184, 105] on input "**********" at bounding box center [280, 106] width 203 height 16
type input "**********"
click at [360, 260] on button "Save" at bounding box center [367, 260] width 29 height 16
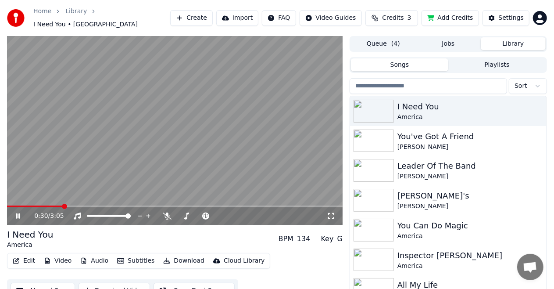
click at [15, 212] on icon at bounding box center [24, 215] width 20 height 7
click at [538, 137] on icon "button" at bounding box center [539, 140] width 2 height 6
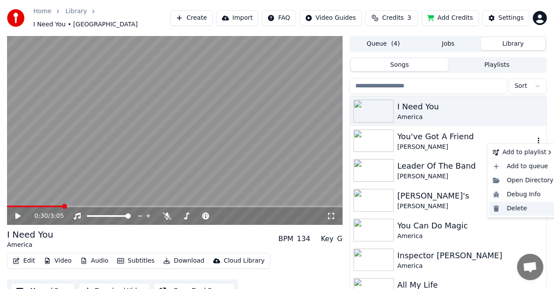
click at [510, 210] on div "Delete" at bounding box center [523, 208] width 68 height 14
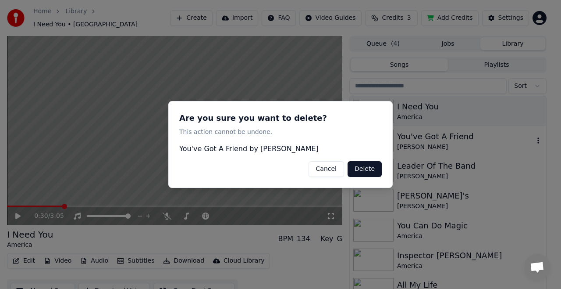
click at [370, 171] on button "Delete" at bounding box center [365, 169] width 34 height 16
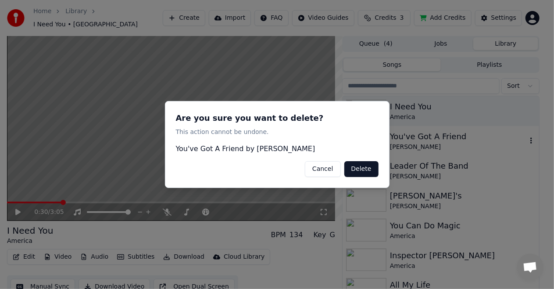
click at [370, 171] on button "Delete" at bounding box center [361, 169] width 34 height 16
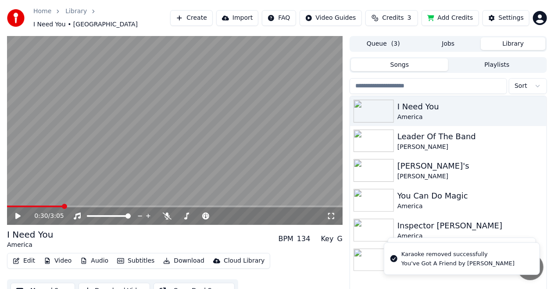
click at [205, 18] on button "Create" at bounding box center [191, 18] width 43 height 16
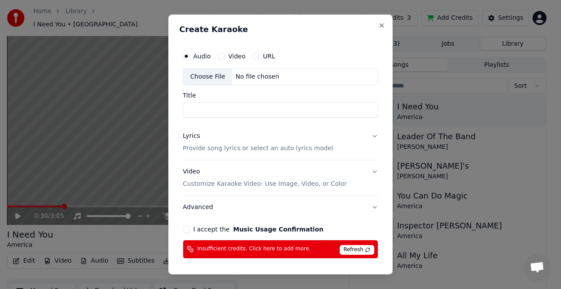
click at [205, 78] on div "Choose File" at bounding box center [207, 77] width 49 height 16
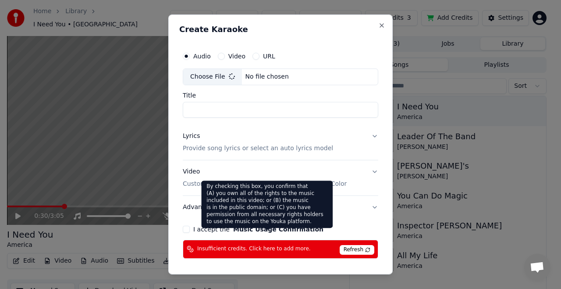
type input "**********"
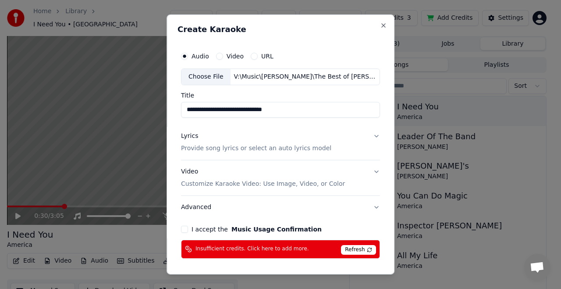
click at [370, 135] on button "Lyrics Provide song lyrics or select an auto lyrics model" at bounding box center [280, 142] width 199 height 35
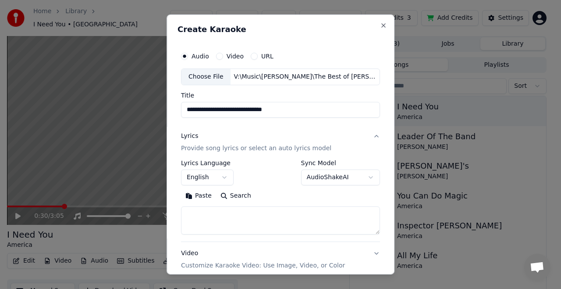
click at [366, 176] on body "**********" at bounding box center [277, 144] width 554 height 289
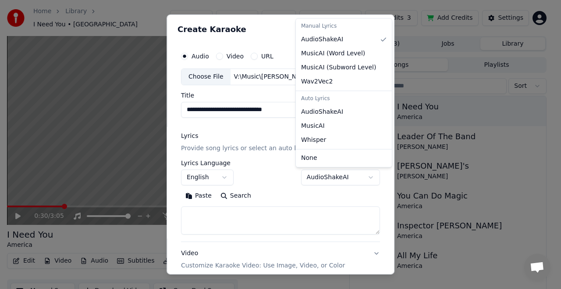
select select "**********"
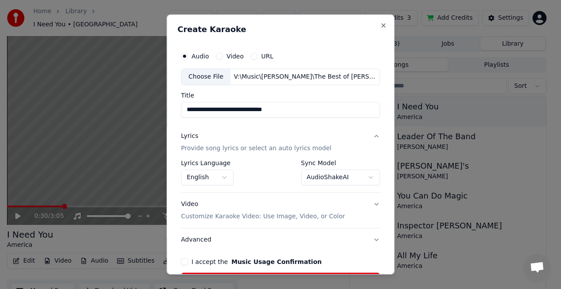
click at [370, 204] on button "Video Customize Karaoke Video: Use Image, Video, or Color" at bounding box center [280, 209] width 199 height 35
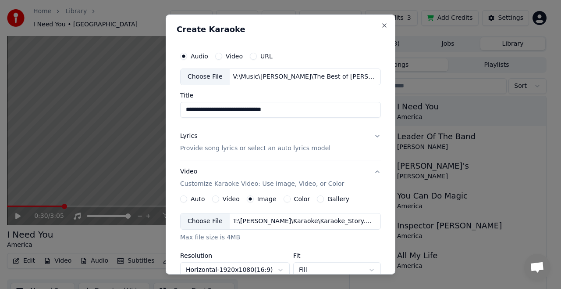
scroll to position [203, 0]
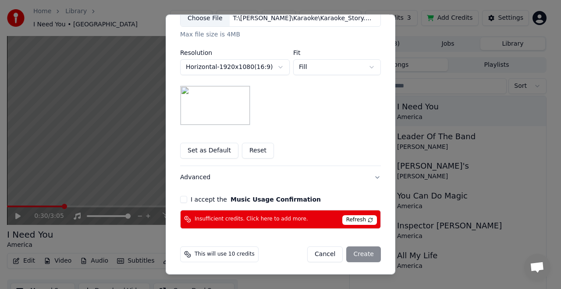
click at [180, 196] on button "I accept the Music Usage Confirmation" at bounding box center [183, 199] width 7 height 7
click at [325, 255] on button "Cancel" at bounding box center [325, 254] width 36 height 16
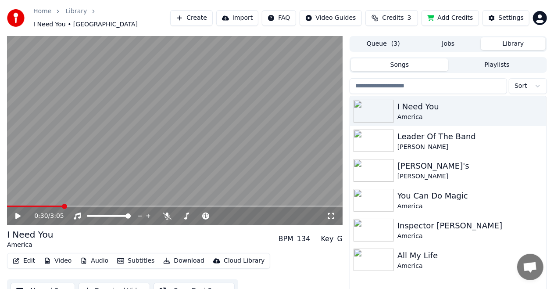
click at [398, 14] on span "Credits" at bounding box center [392, 18] width 21 height 9
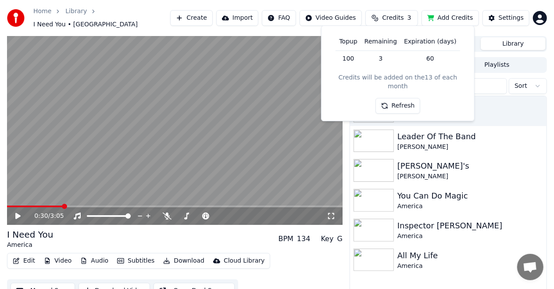
click at [401, 100] on button "Refresh" at bounding box center [397, 106] width 45 height 16
click at [398, 18] on span "Credits" at bounding box center [392, 18] width 21 height 9
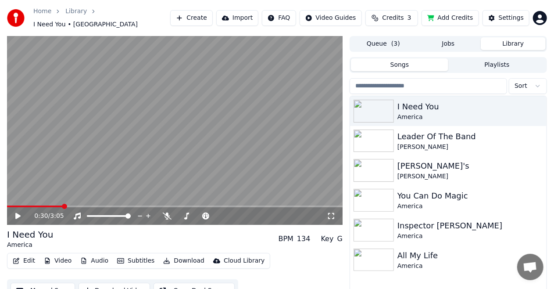
click at [461, 14] on button "Add Credits" at bounding box center [449, 18] width 57 height 16
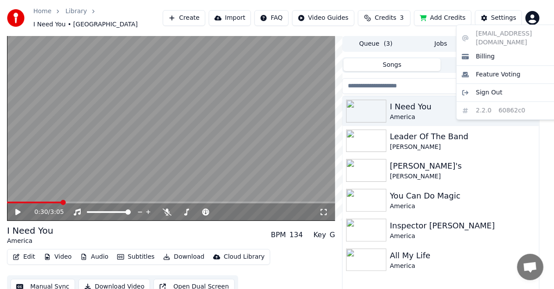
click at [539, 17] on html "Home Library I Need You • America Create Import FAQ Video Guides Credits 3 Add …" at bounding box center [277, 144] width 554 height 289
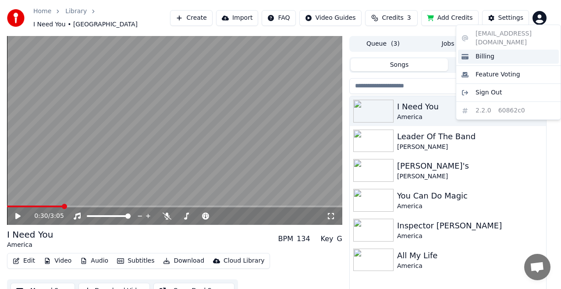
click at [487, 52] on span "Billing" at bounding box center [485, 56] width 19 height 9
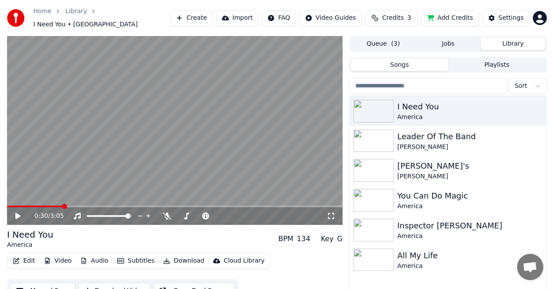
click at [392, 39] on span "( 3 )" at bounding box center [395, 43] width 9 height 9
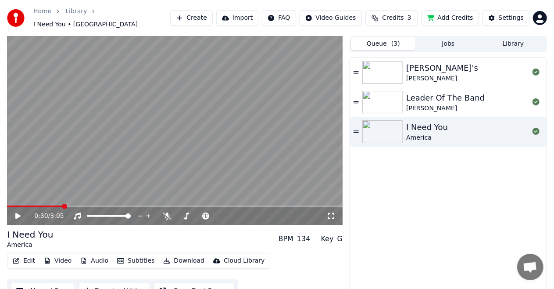
click at [445, 39] on button "Jobs" at bounding box center [448, 43] width 65 height 13
click at [381, 45] on button "Queue ( 3 )" at bounding box center [383, 43] width 65 height 13
click at [446, 39] on button "Jobs" at bounding box center [448, 43] width 65 height 13
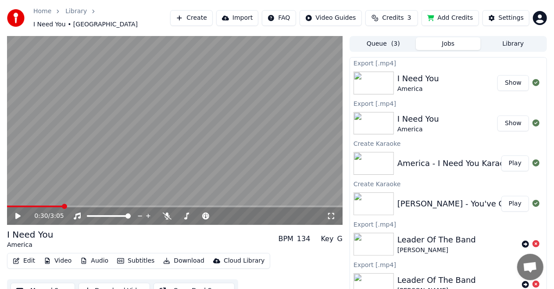
click at [509, 39] on button "Library" at bounding box center [513, 43] width 65 height 13
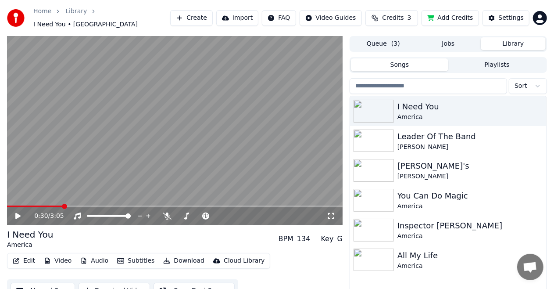
click at [538, 80] on html "Home Library I Need You • America Create Import FAQ Video Guides Credits 3 Add …" at bounding box center [277, 144] width 554 height 289
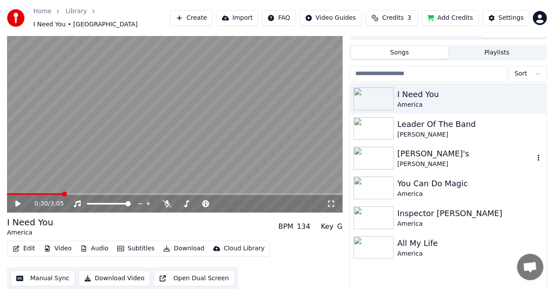
scroll to position [19, 0]
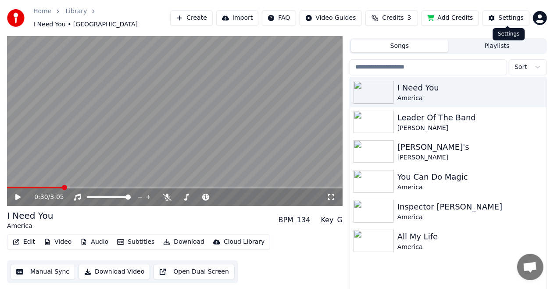
click at [509, 14] on div "Settings" at bounding box center [511, 18] width 25 height 9
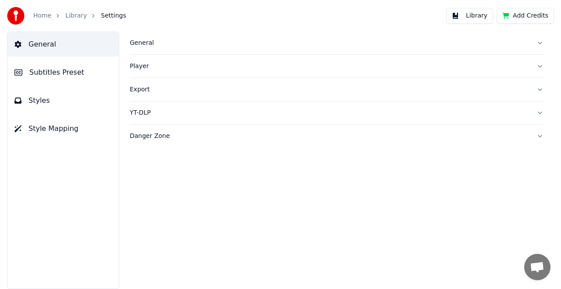
click at [476, 16] on button "Library" at bounding box center [469, 16] width 47 height 16
